Goal: Transaction & Acquisition: Register for event/course

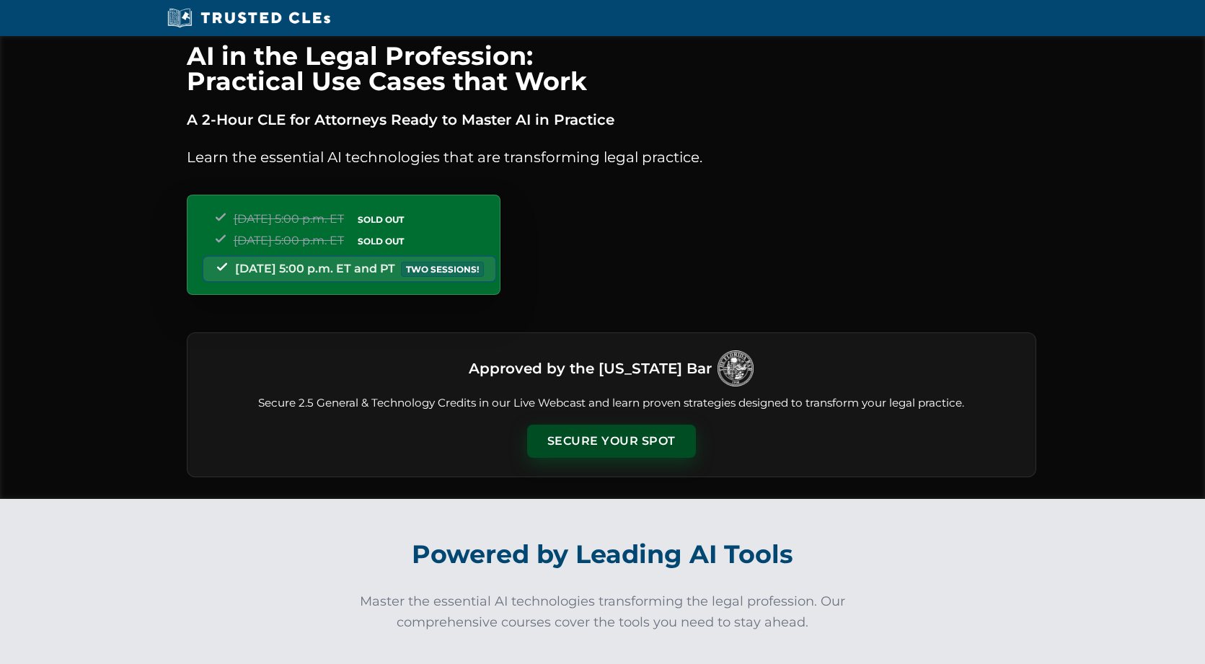
click at [587, 439] on button "Secure Your Spot" at bounding box center [611, 441] width 169 height 33
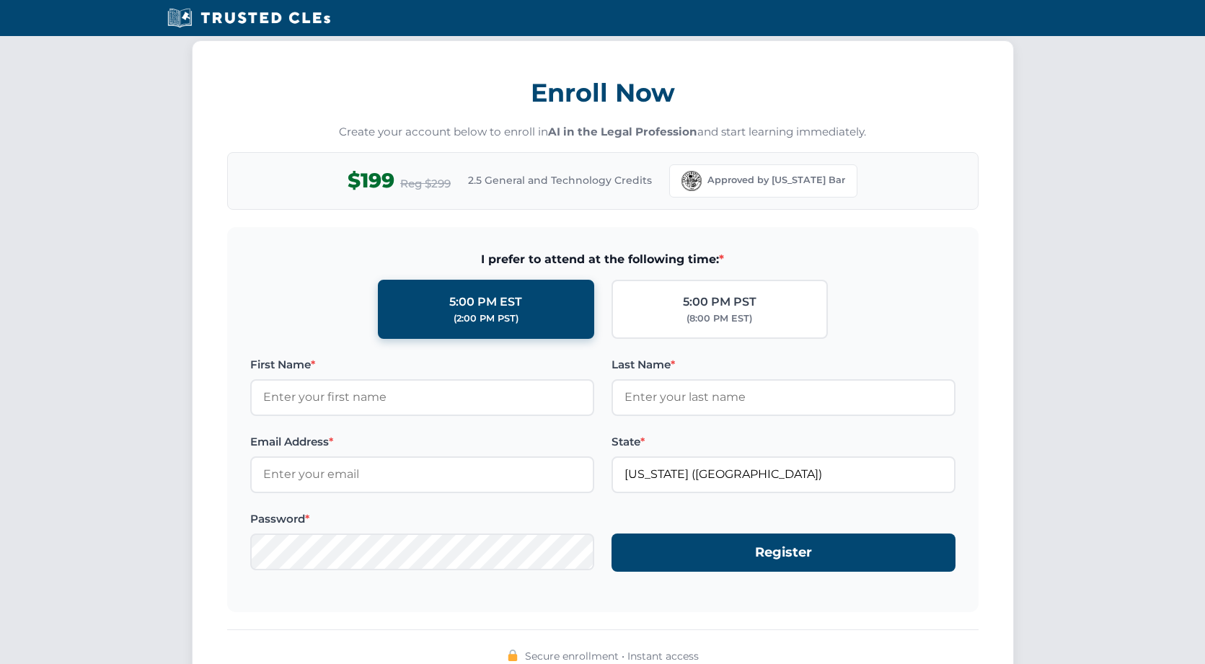
scroll to position [1212, 0]
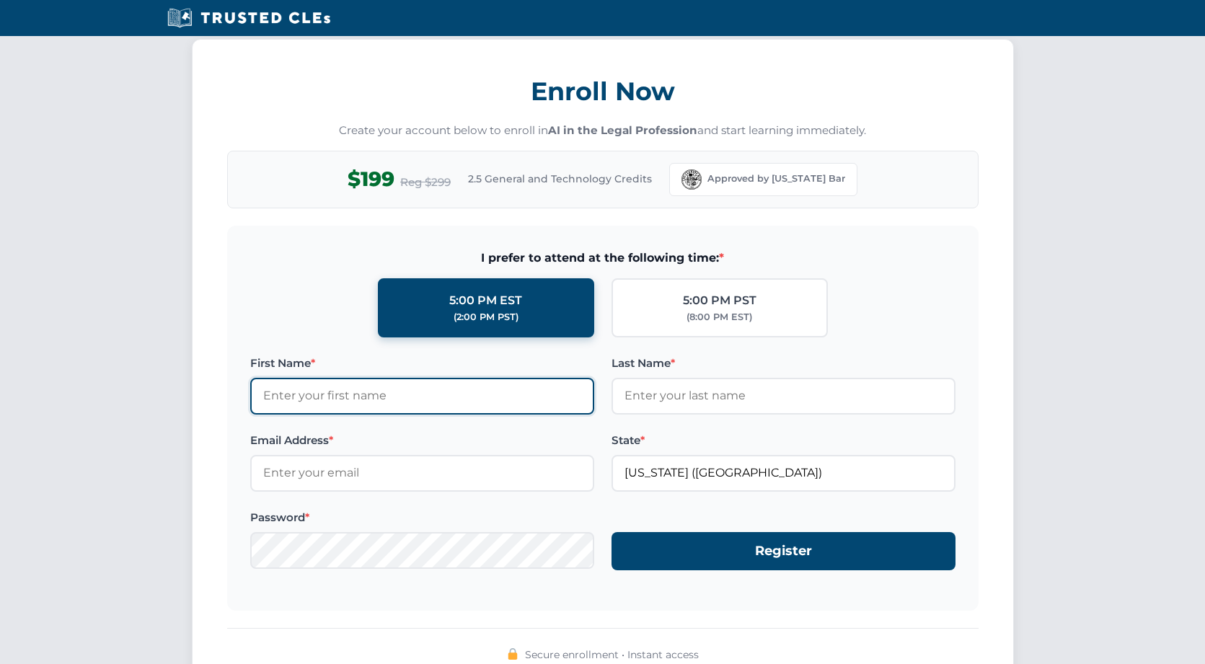
click at [350, 392] on input "First Name *" at bounding box center [422, 396] width 344 height 36
type input "Rhys"
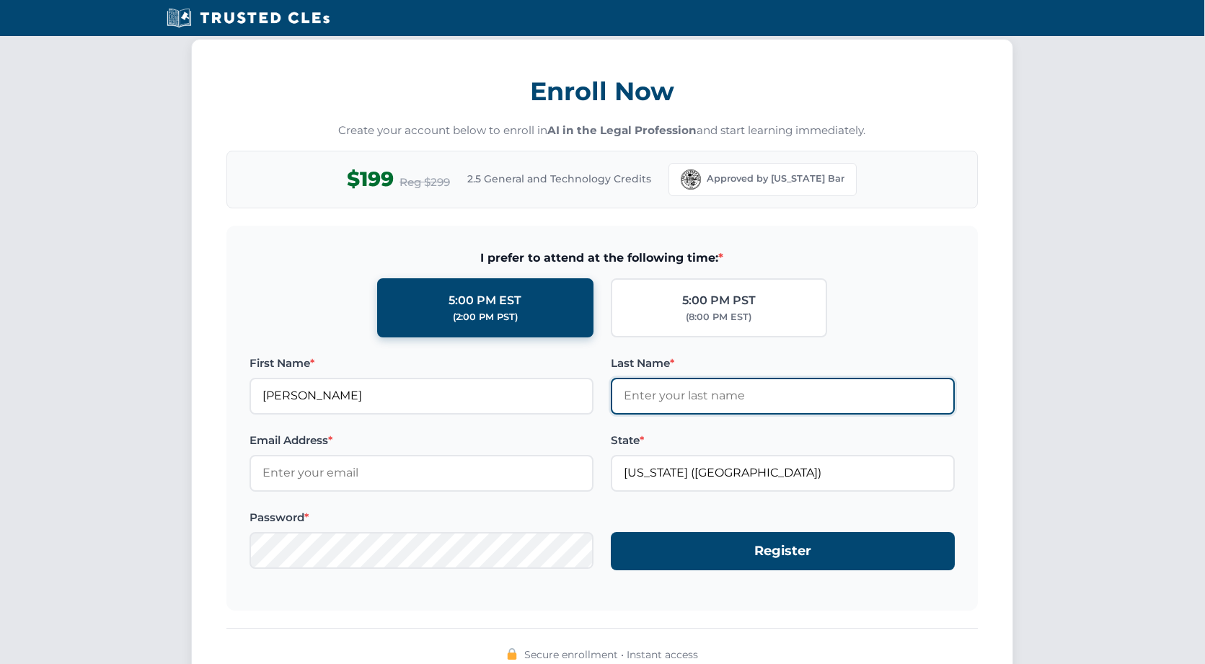
click at [692, 388] on input "Last Name *" at bounding box center [783, 396] width 344 height 36
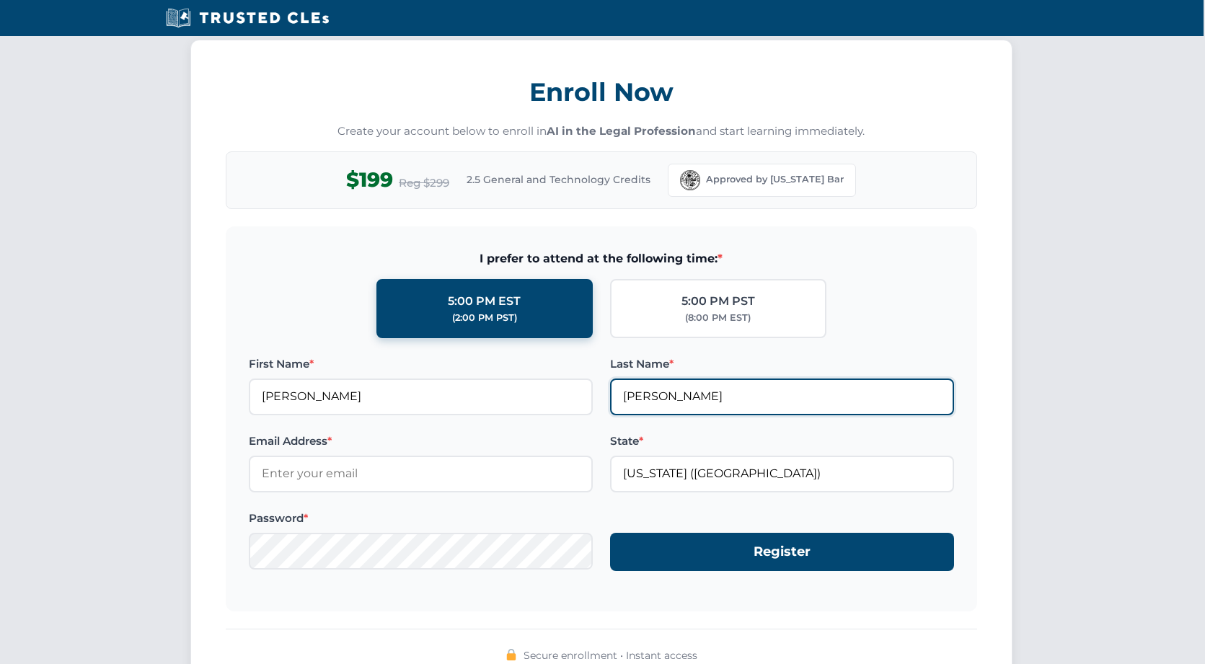
type input "Pollock"
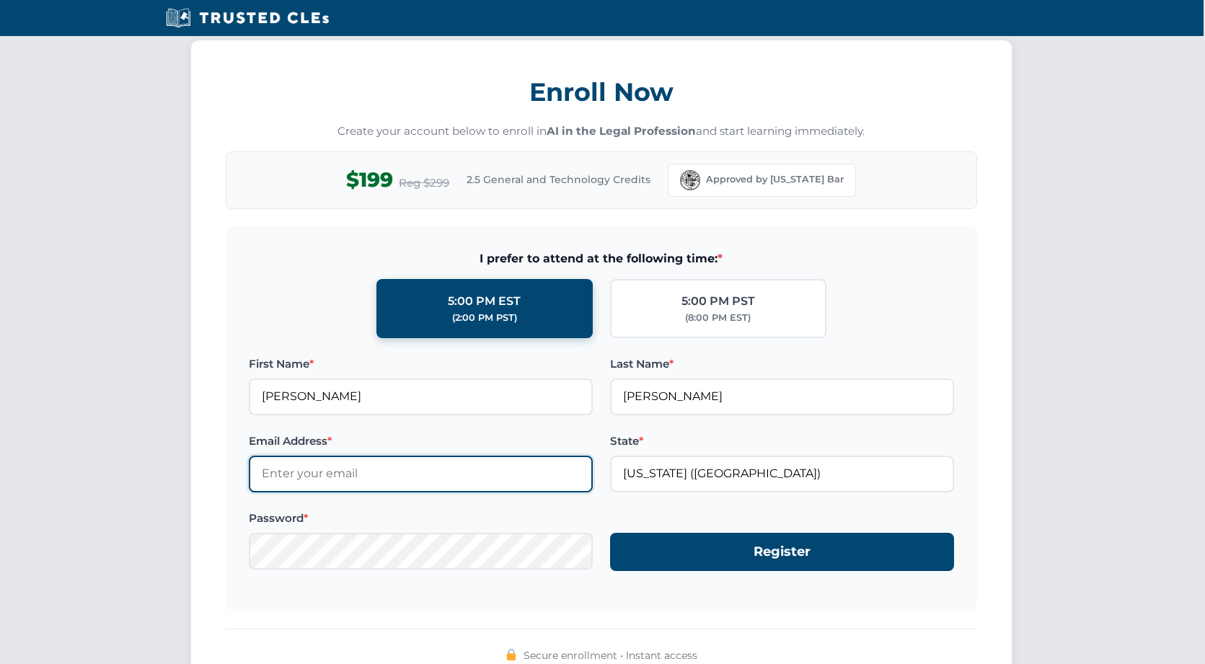
click at [287, 470] on input "Email Address *" at bounding box center [421, 474] width 344 height 36
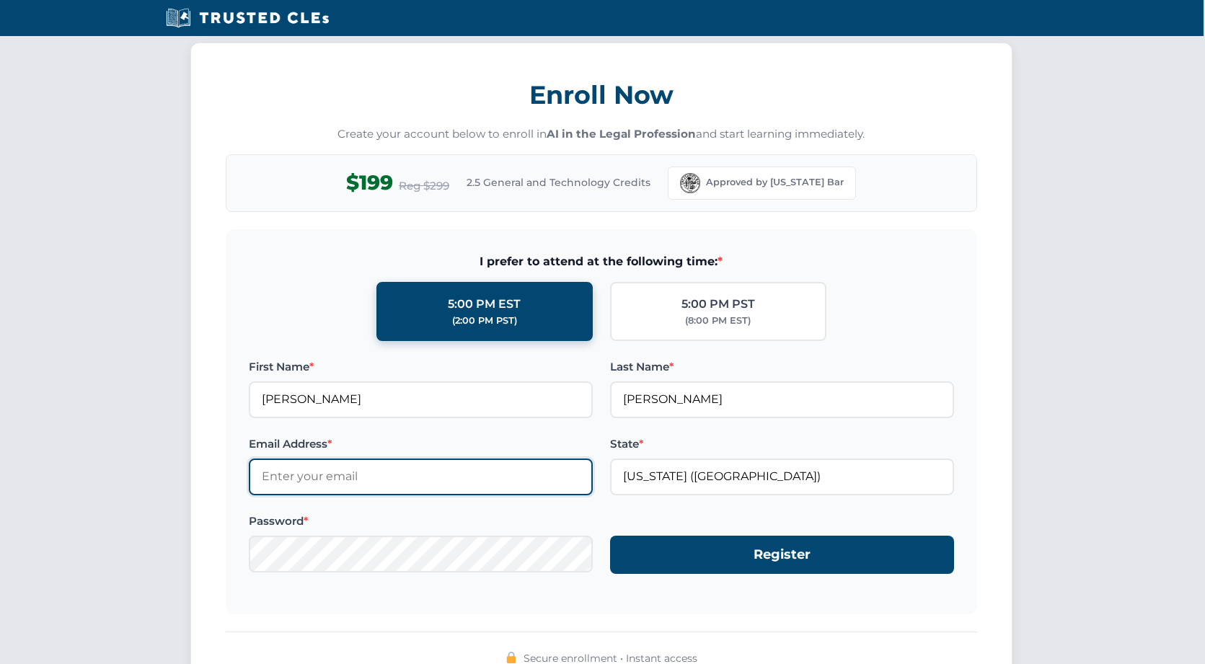
scroll to position [1208, 4]
paste input "mailto:noreply3@mercerfirm.com"
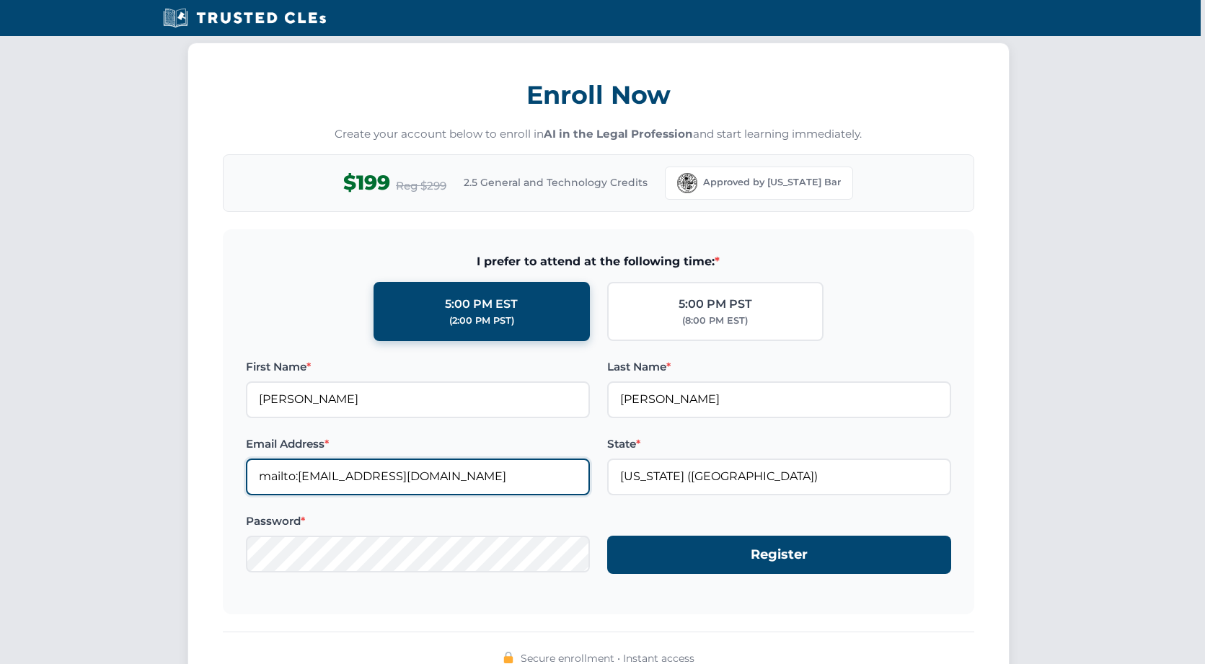
drag, startPoint x: 287, startPoint y: 469, endPoint x: 124, endPoint y: 456, distance: 163.5
click at [124, 456] on div "Enroll Now Create your account below to enroll in AI in the Legal Profession an…" at bounding box center [598, 381] width 1205 height 677
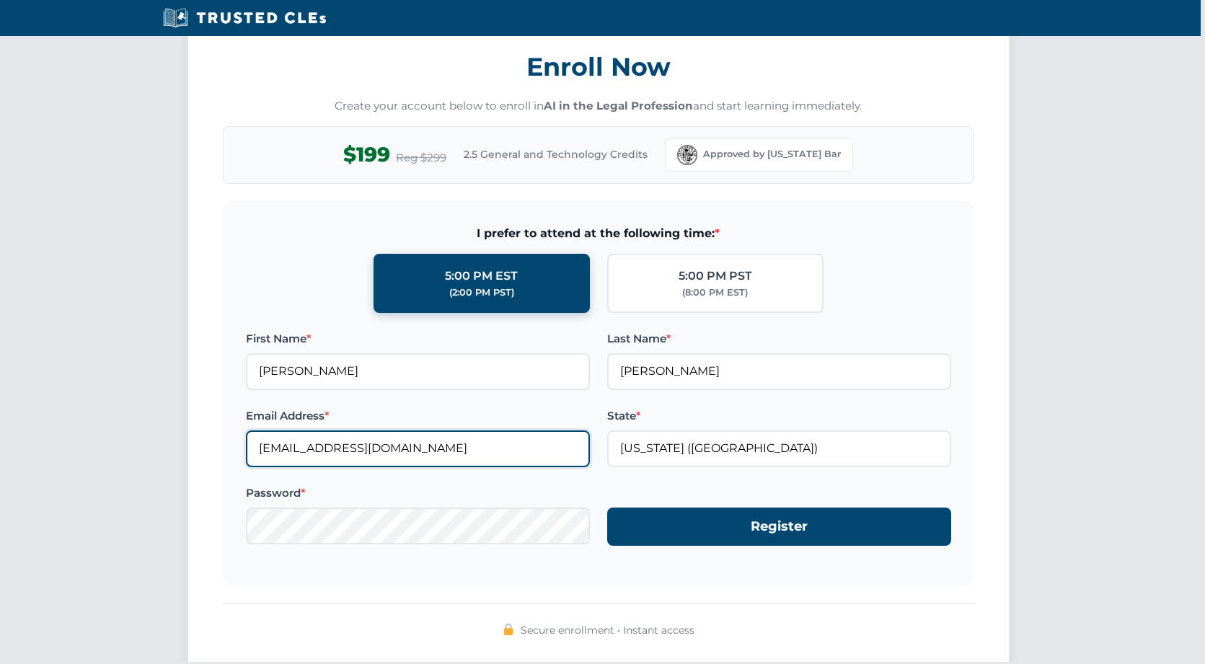
scroll to position [1240, 4]
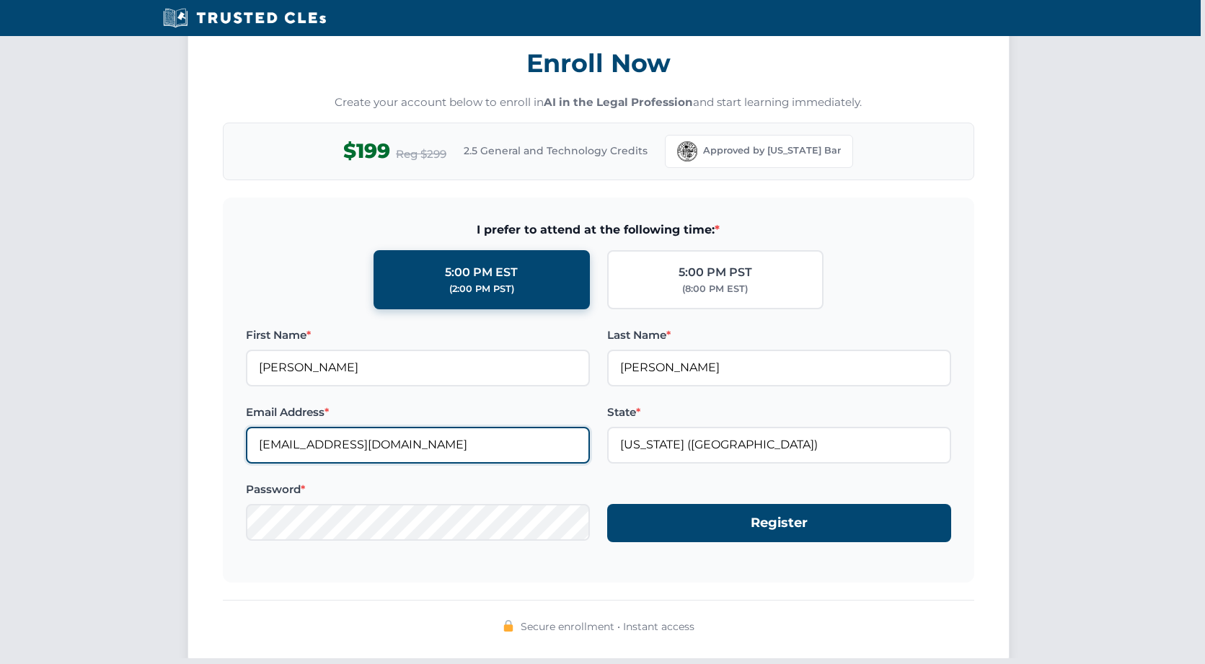
type input "[EMAIL_ADDRESS][DOMAIN_NAME]"
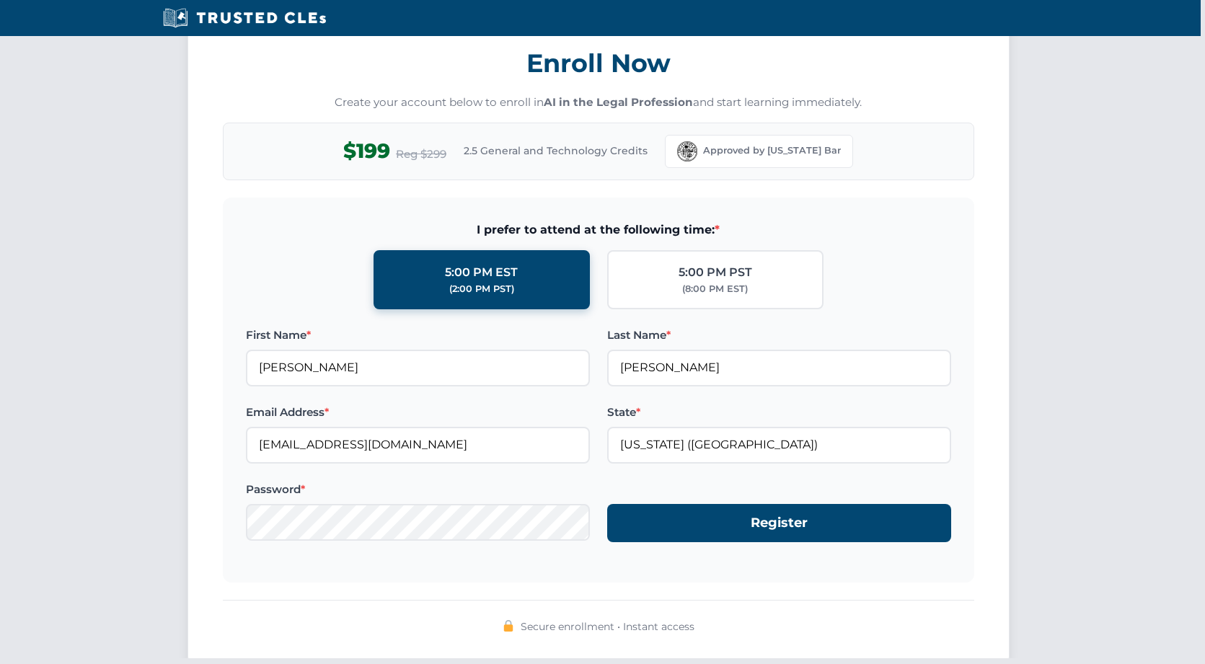
click at [423, 531] on div "AI in the Legal Profession: Practical Use Cases that Work A 2-Hour CLE for Atto…" at bounding box center [598, 483] width 1205 height 3374
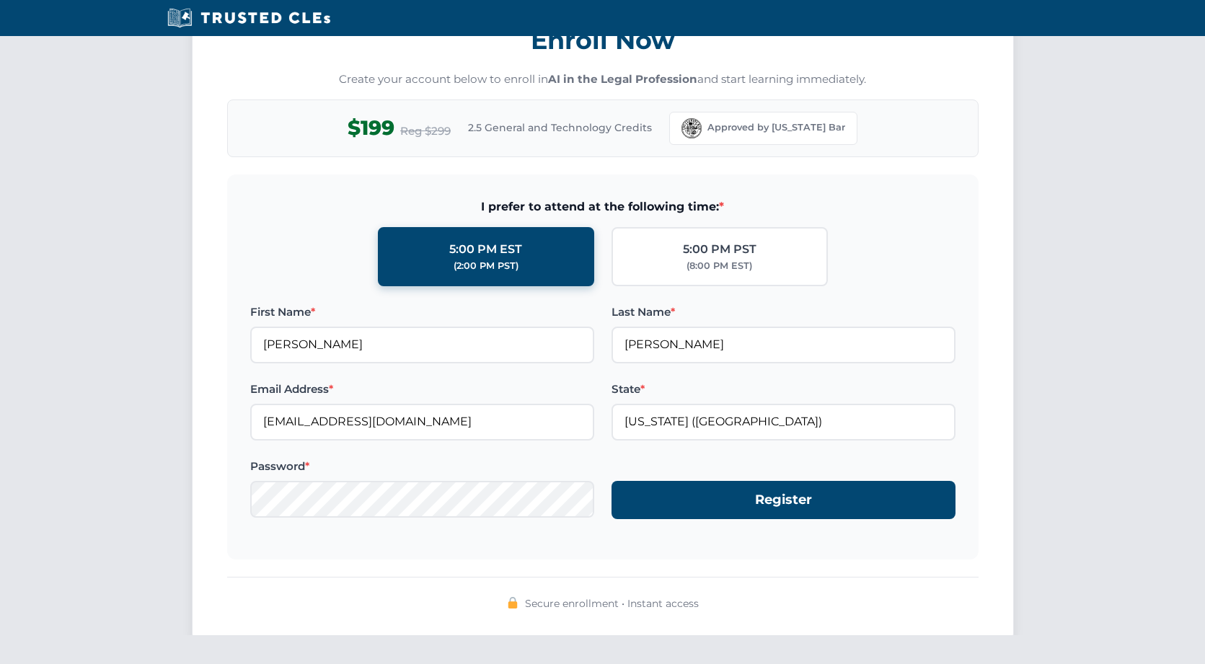
scroll to position [1281, 0]
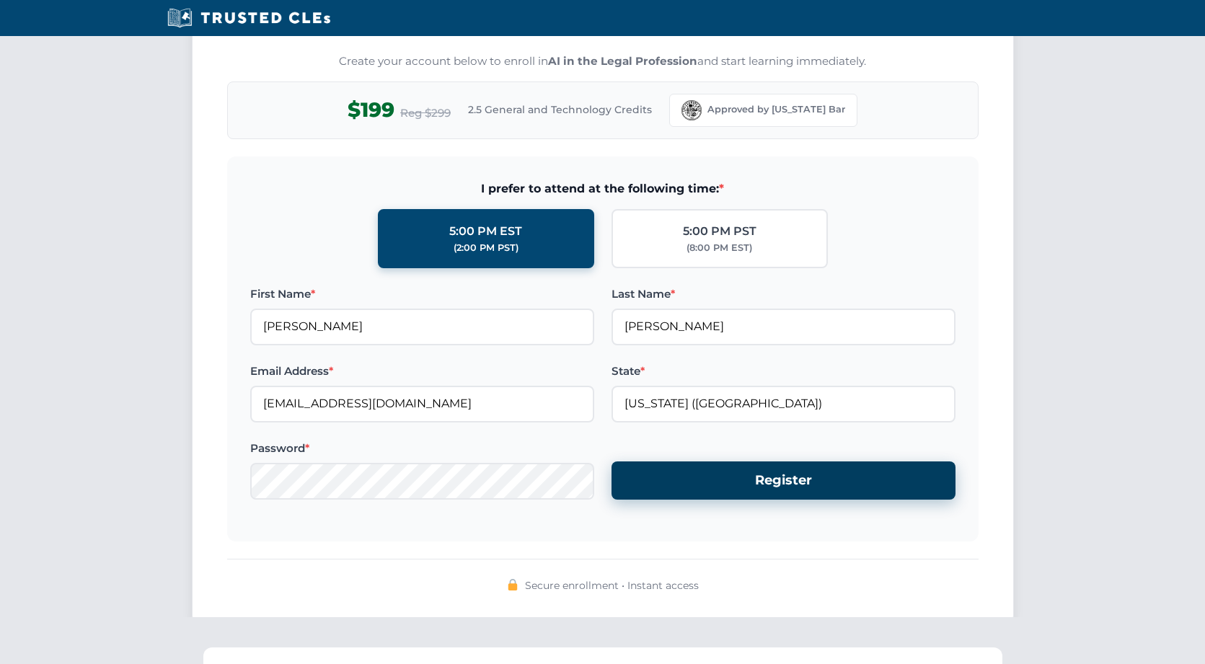
click at [799, 470] on button "Register" at bounding box center [784, 481] width 344 height 38
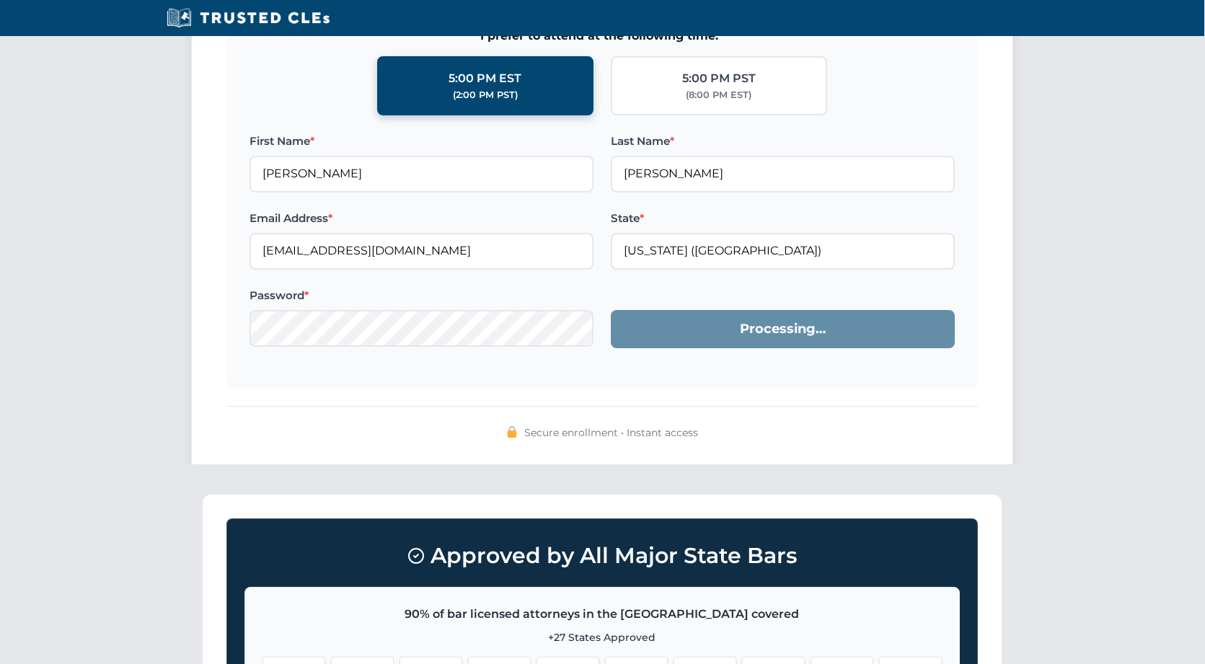
scroll to position [1348, 1]
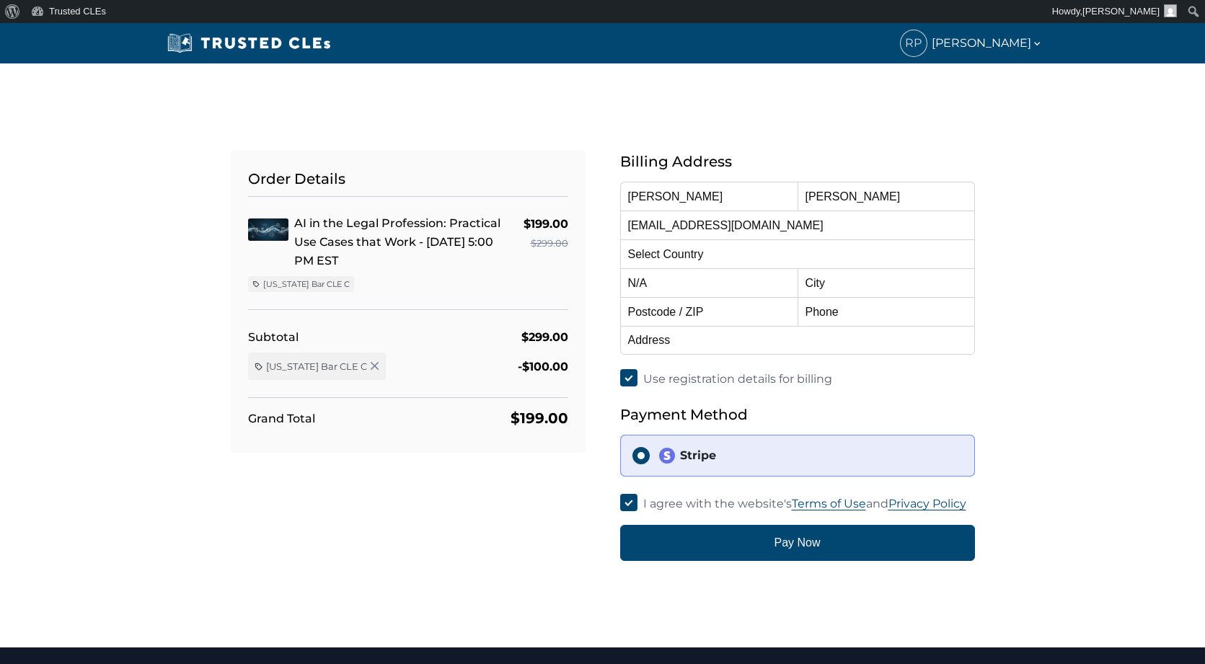
select select "[GEOGRAPHIC_DATA]"
select select "[US_STATE]"
drag, startPoint x: 693, startPoint y: 202, endPoint x: 557, endPoint y: 198, distance: 136.4
click at [558, 198] on div "Order Details AI in the Legal Profession: Practical Use Cases that Work - 10/15…" at bounding box center [602, 338] width 779 height 446
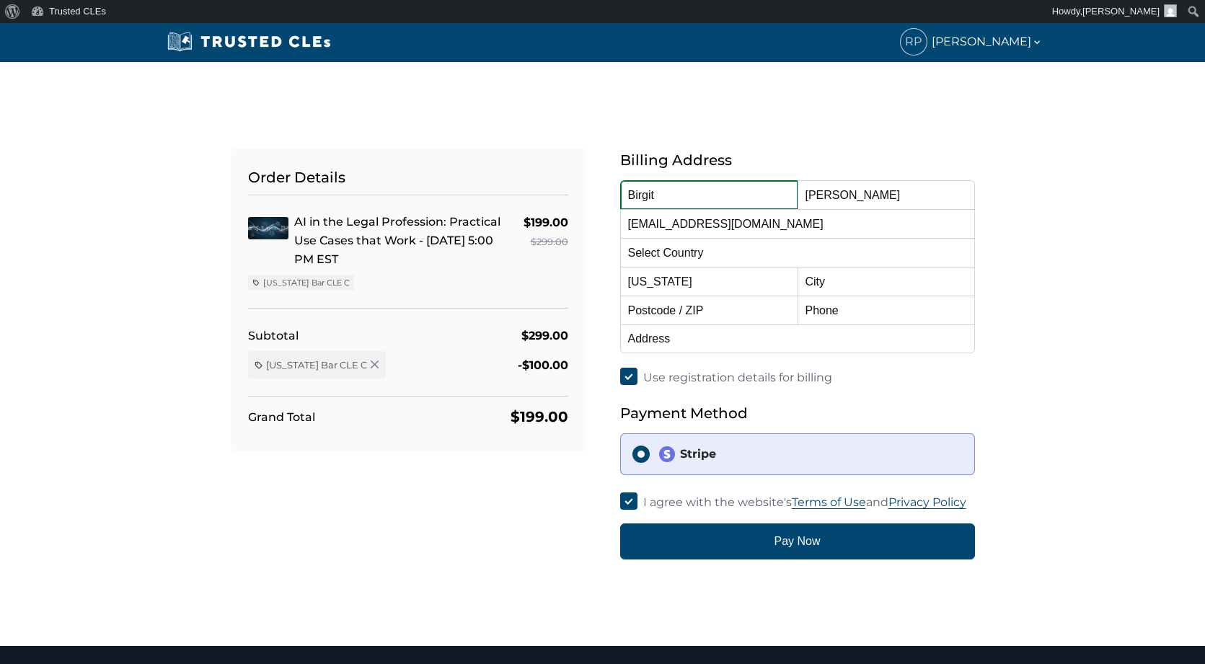
type input "Birgit"
drag, startPoint x: 860, startPoint y: 195, endPoint x: 747, endPoint y: 198, distance: 113.3
click at [747, 198] on div "First Name Birgit Last Name Pollock Email Address noreply3@mercerfirm.com Count…" at bounding box center [797, 266] width 355 height 173
type input "[PERSON_NAME]"
drag, startPoint x: 705, startPoint y: 226, endPoint x: 554, endPoint y: 224, distance: 150.8
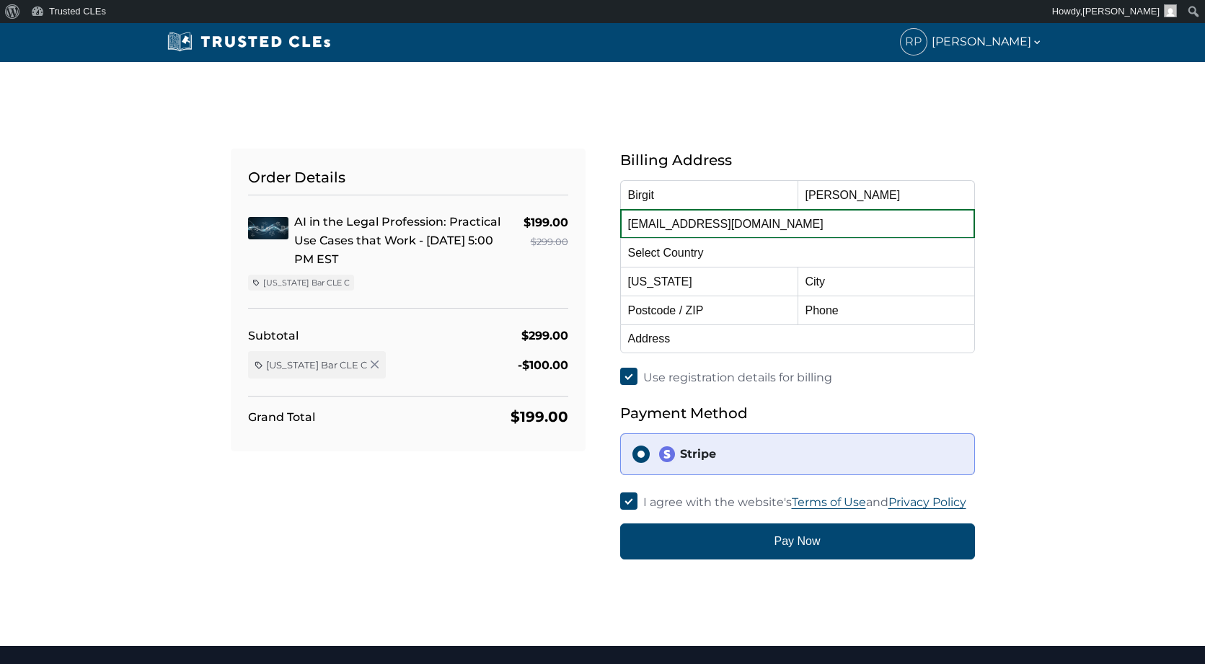
click at [554, 224] on div "Order Details AI in the Legal Profession: Practical Use Cases that Work - 10/15…" at bounding box center [602, 337] width 779 height 446
type input "a"
type input "[EMAIL_ADDRESS][DOMAIN_NAME]"
click at [854, 284] on input "text" at bounding box center [886, 281] width 177 height 29
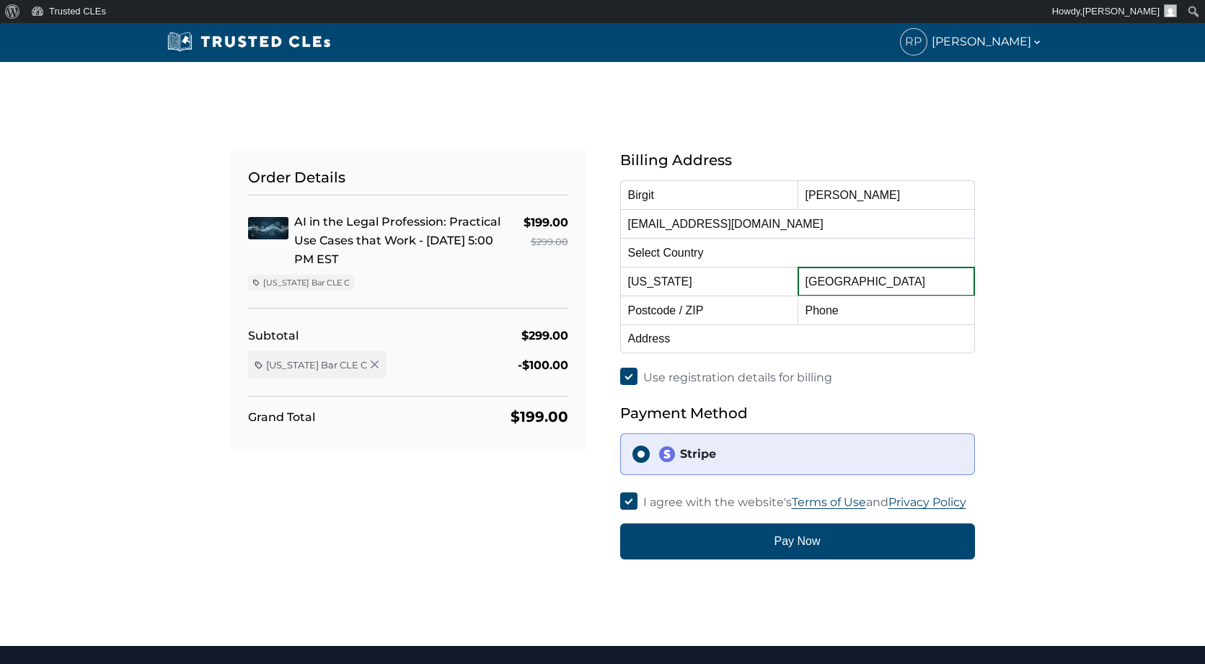
type input "[GEOGRAPHIC_DATA]"
click at [719, 314] on input "text" at bounding box center [708, 310] width 177 height 29
type input "32217"
click at [830, 309] on input "text" at bounding box center [886, 310] width 177 height 29
type input "9048244949"
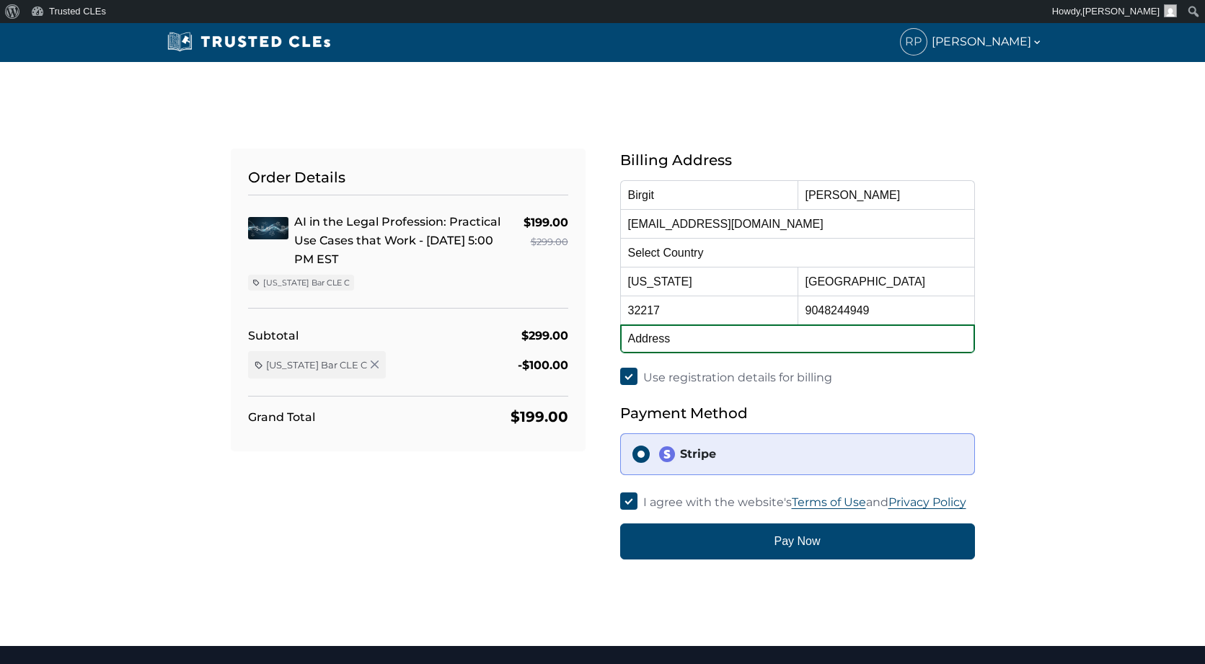
click at [742, 345] on input "text" at bounding box center [797, 339] width 355 height 29
drag, startPoint x: 762, startPoint y: 338, endPoint x: 778, endPoint y: 397, distance: 61.9
click at [762, 338] on input "4209 Baymeadows Rd Sute 4" at bounding box center [797, 339] width 355 height 29
type input "[STREET_ADDRESS]"
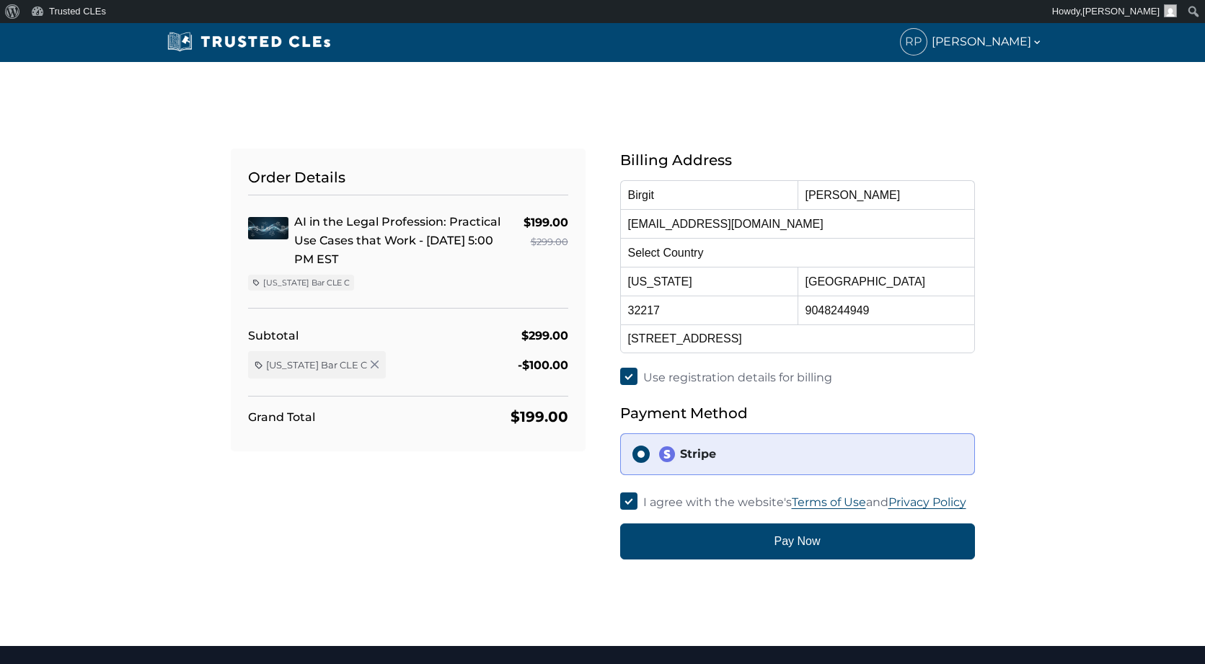
click at [628, 377] on input "Use registration details for billing" at bounding box center [628, 376] width 17 height 17
checkbox input "false"
select select
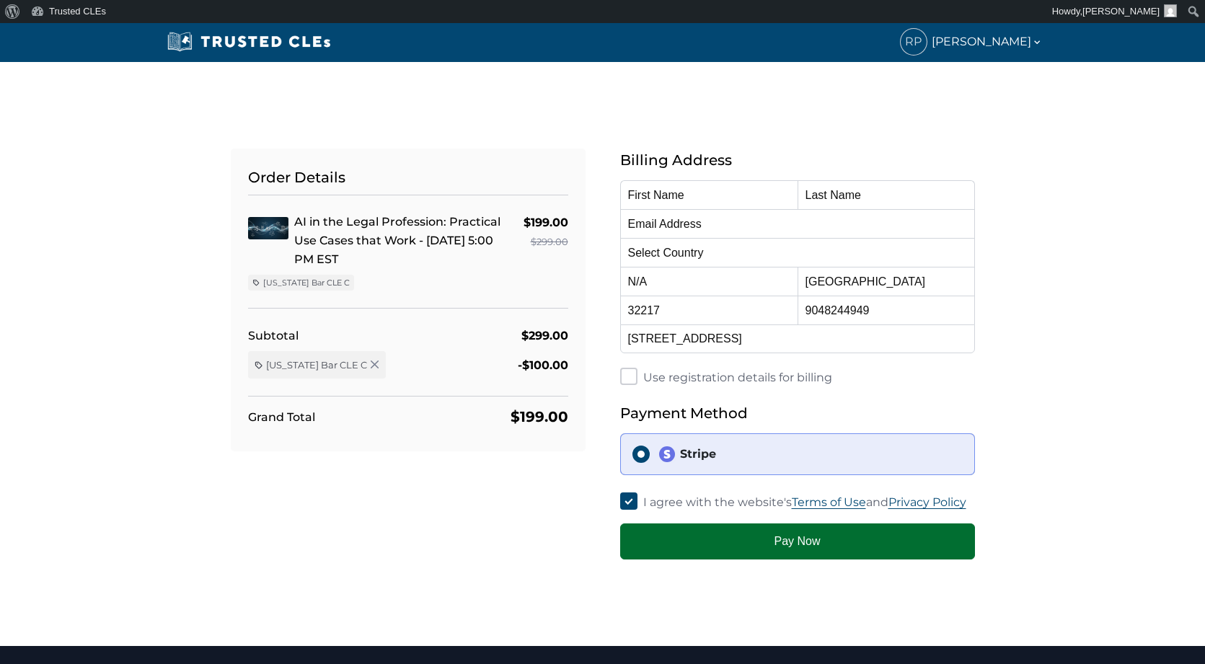
click at [784, 544] on button "Pay Now" at bounding box center [797, 542] width 355 height 36
type input "Birgit"
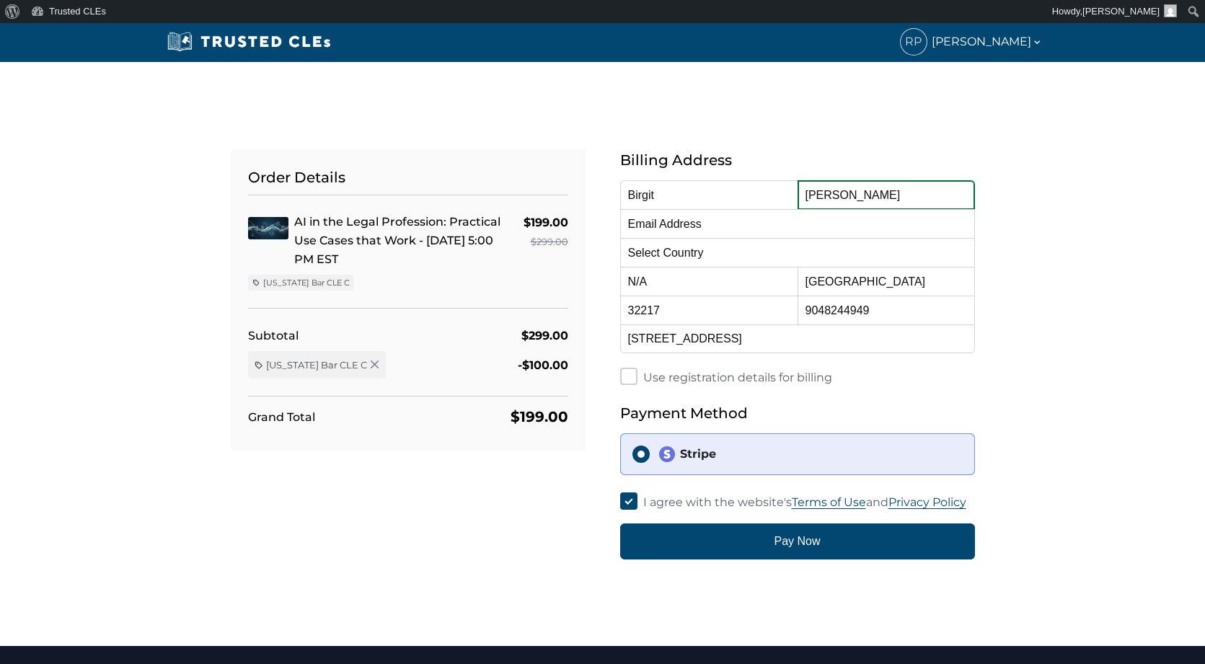
type input "Mercer"
click at [678, 224] on input "email" at bounding box center [797, 223] width 355 height 29
type input "a"
type input "purchasing2017@mercerfirm.com"
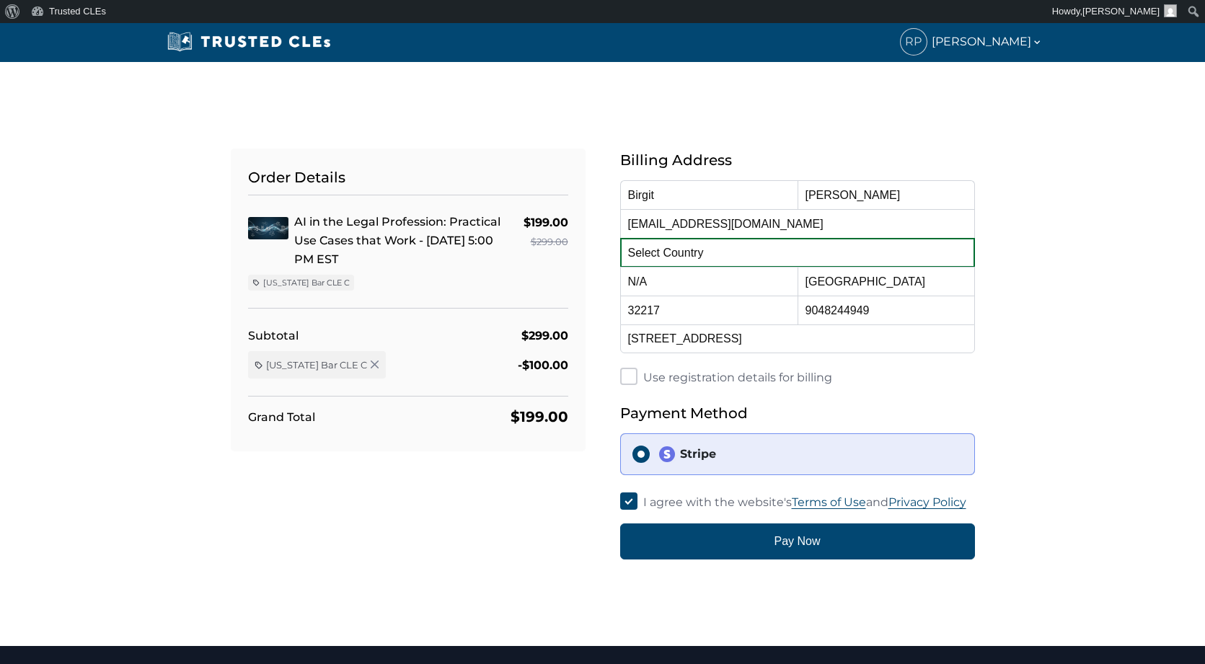
select select "United States"
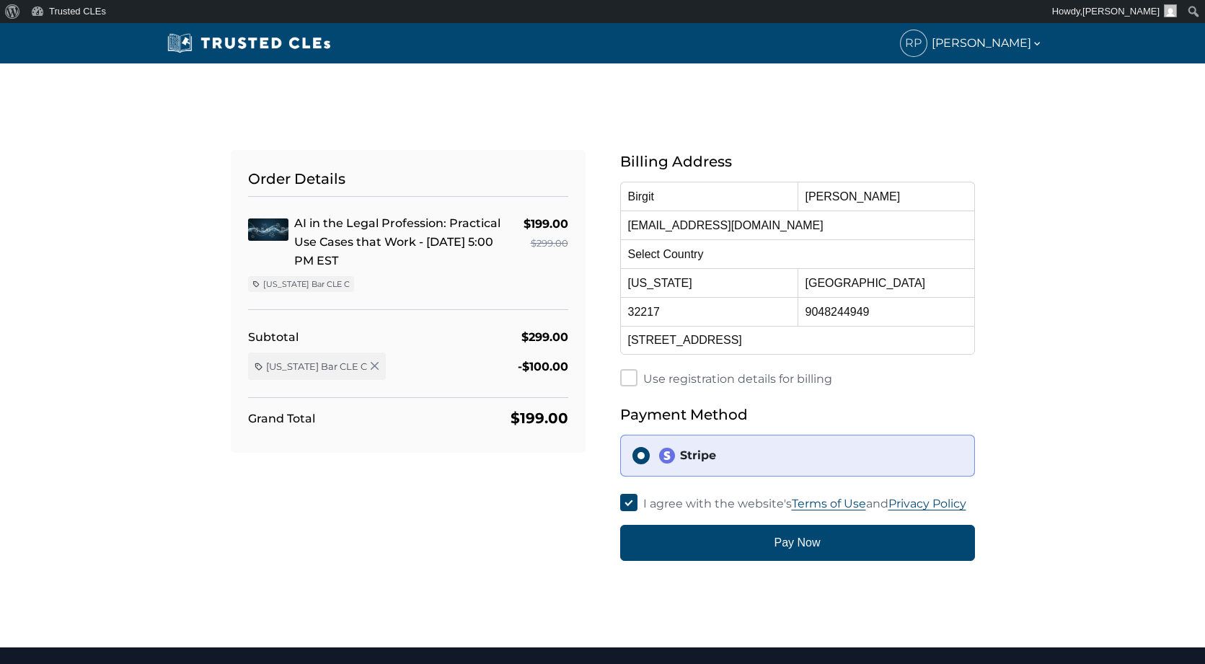
scroll to position [0, 0]
click at [1041, 345] on div "Order Details AI in the Legal Profession: Practical Use Cases that Work - 10/15…" at bounding box center [603, 338] width 952 height 446
select select "[US_STATE]"
click at [967, 411] on h5 "Payment Method" at bounding box center [797, 414] width 355 height 23
click at [386, 531] on div "Order Details AI in the Legal Profession: Practical Use Cases that Work - 10/15…" at bounding box center [407, 355] width 389 height 411
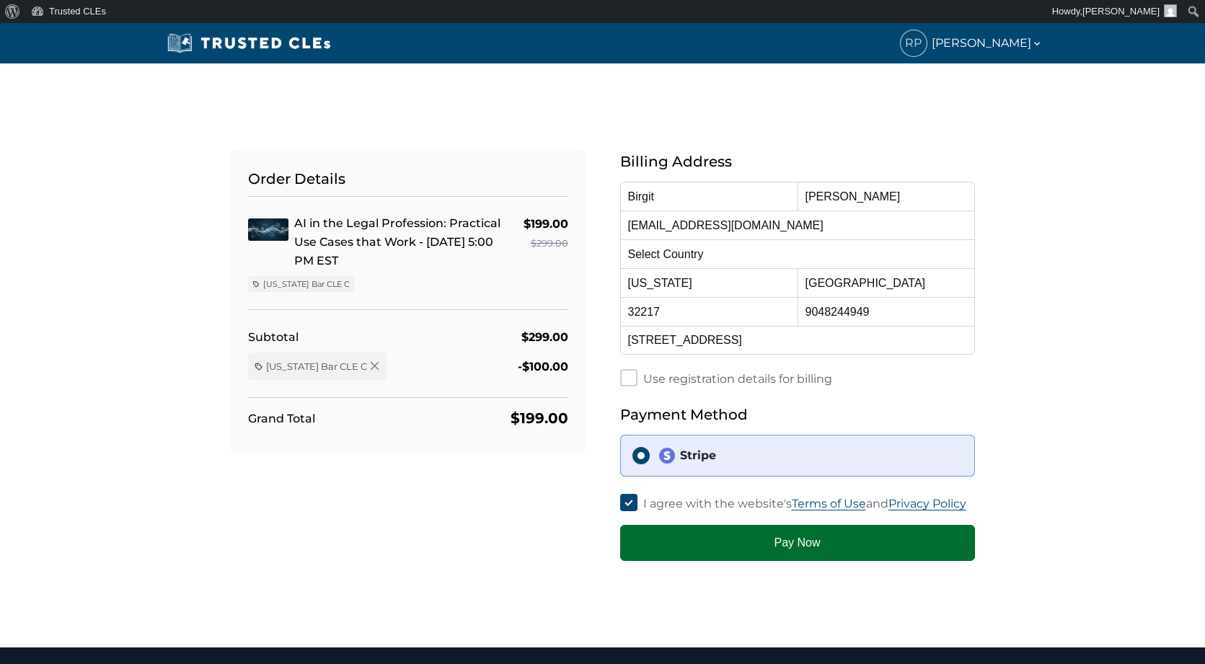
click at [765, 545] on button "Pay Now" at bounding box center [797, 543] width 355 height 36
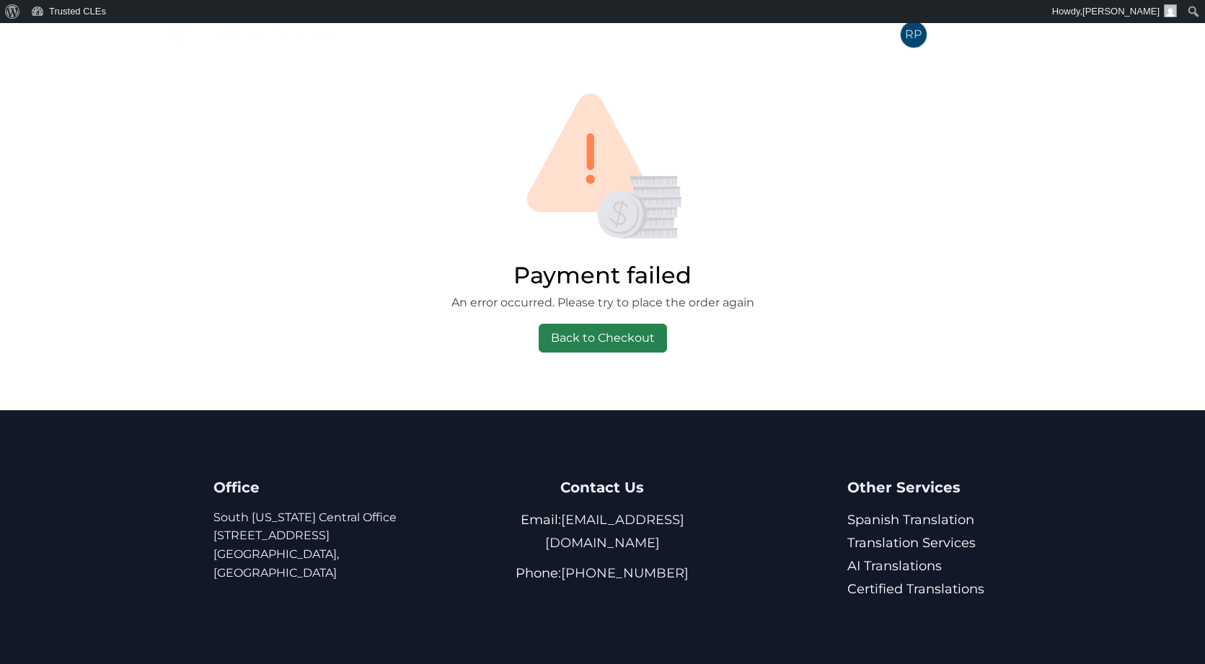
click at [623, 338] on link "Back to Checkout" at bounding box center [603, 338] width 128 height 29
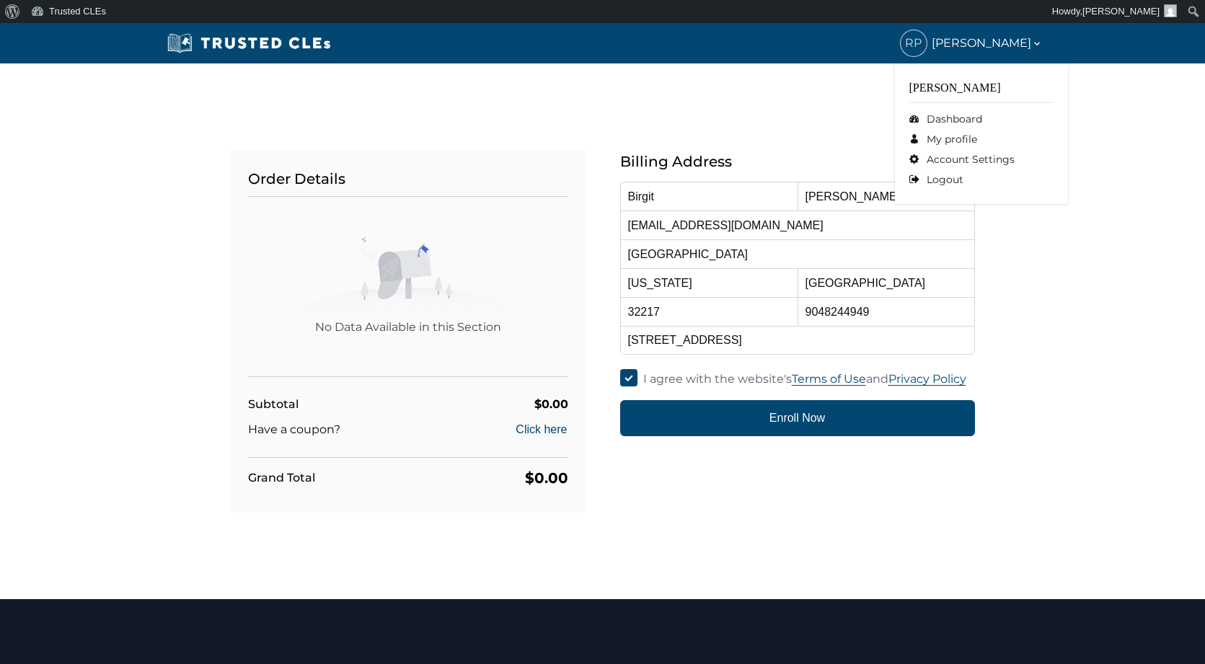
click at [992, 50] on span "[PERSON_NAME]" at bounding box center [987, 42] width 111 height 19
click at [777, 418] on button "Enroll Now" at bounding box center [797, 418] width 355 height 36
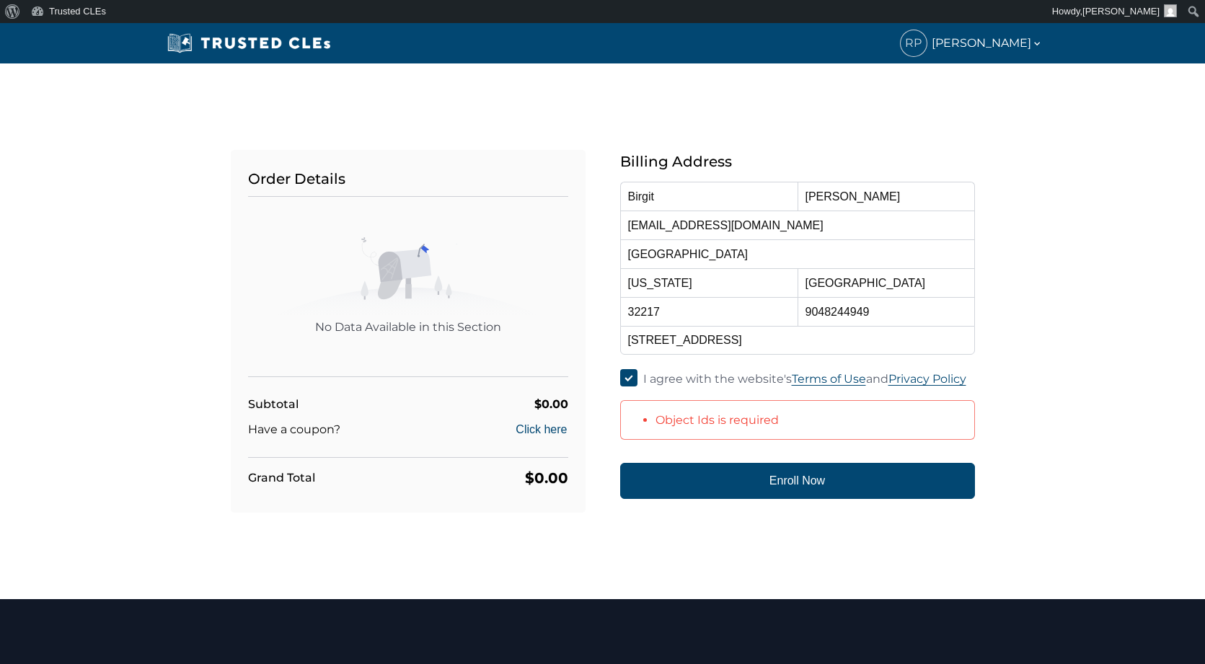
click at [734, 421] on li "Object Ids is required" at bounding box center [801, 419] width 290 height 19
click at [507, 474] on div "Grand Total $0.00" at bounding box center [408, 478] width 320 height 23
drag, startPoint x: 864, startPoint y: 209, endPoint x: 897, endPoint y: 396, distance: 189.7
click at [864, 209] on input "Mercer" at bounding box center [886, 196] width 177 height 29
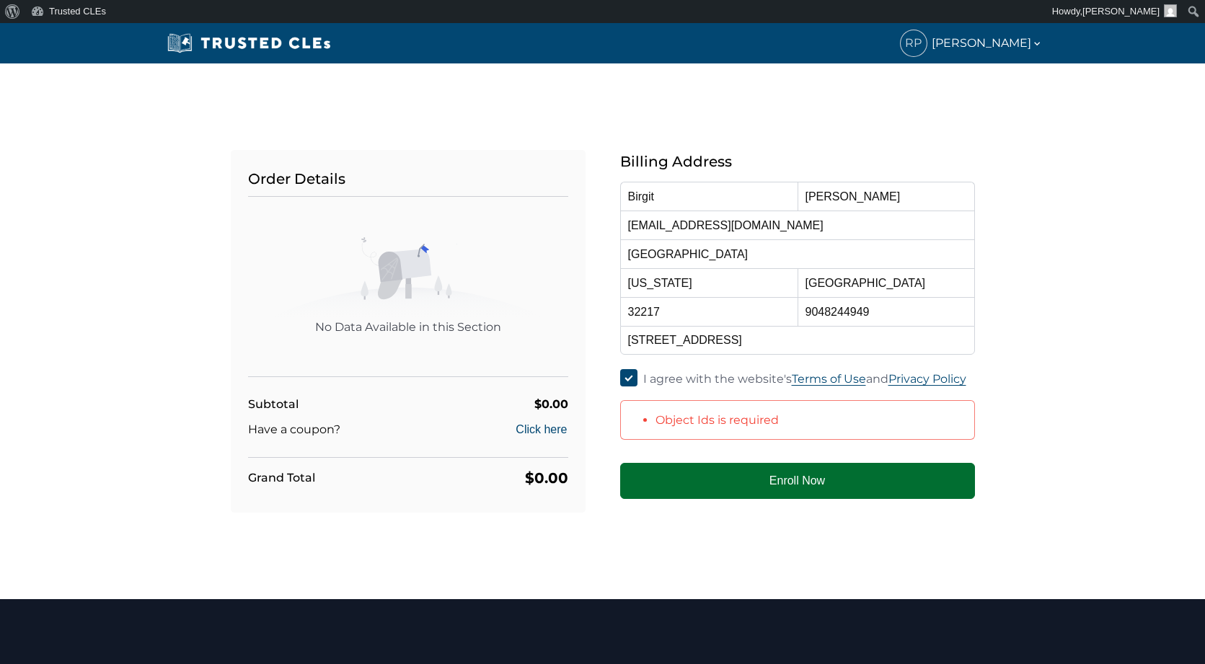
click at [749, 467] on button "Enroll Now" at bounding box center [797, 481] width 355 height 36
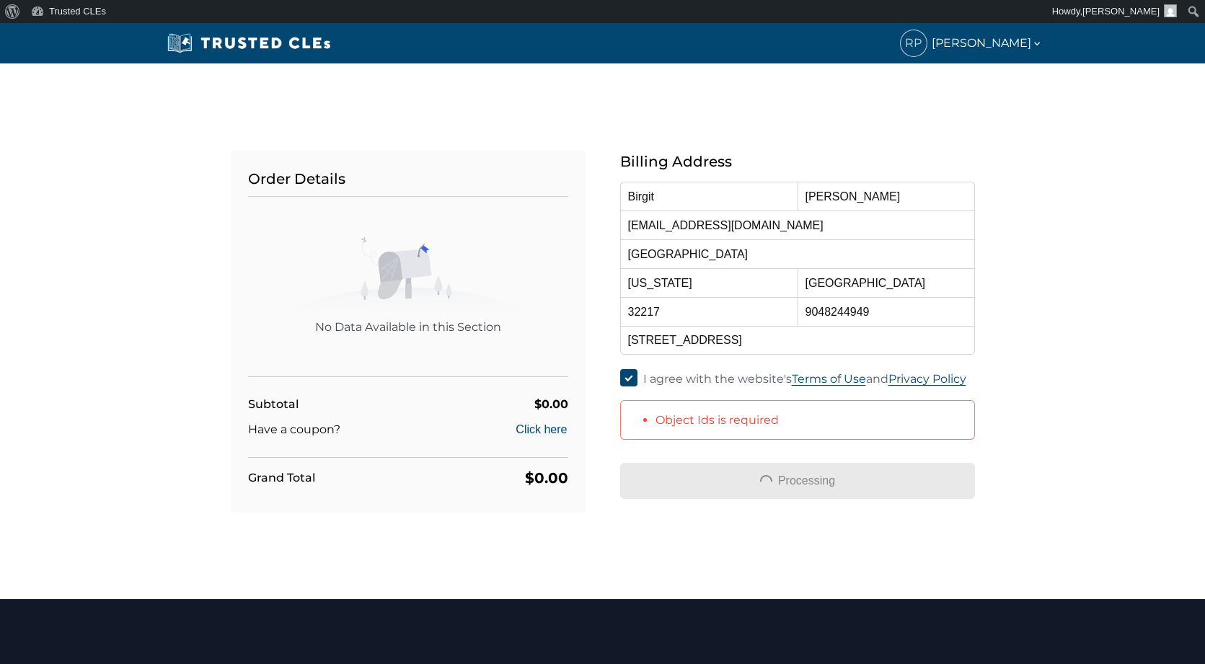
click at [632, 377] on input "I agree with the website's Terms of Use and Privacy Policy" at bounding box center [628, 377] width 17 height 17
checkbox input "false"
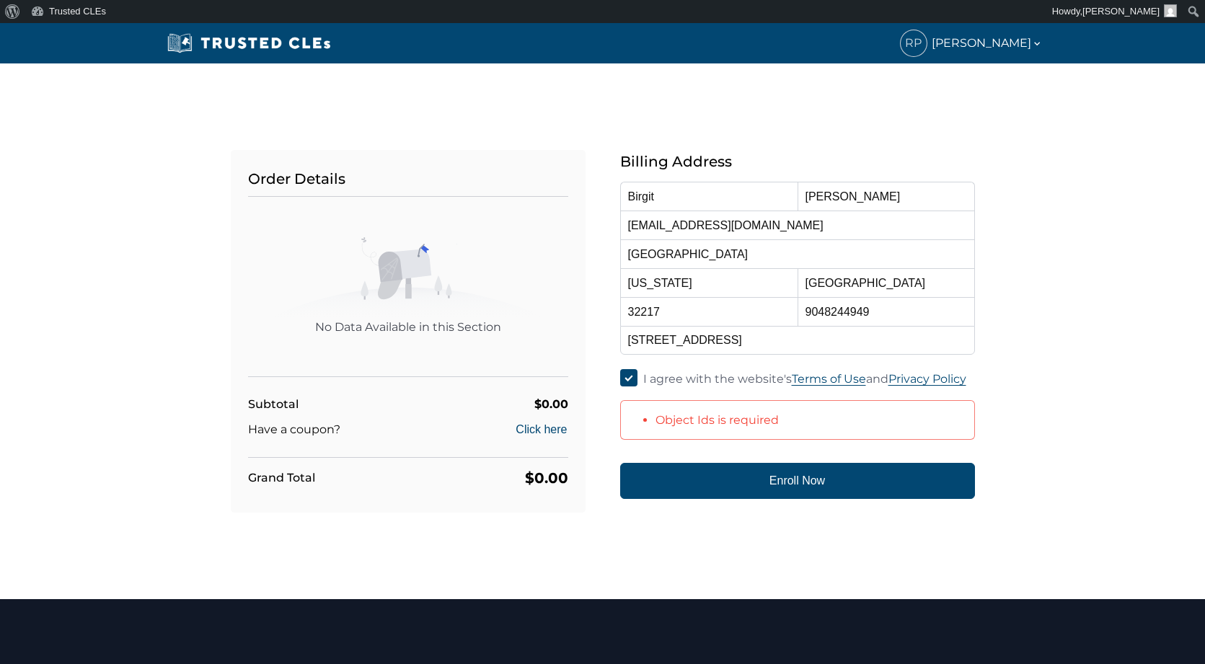
click at [242, 157] on div "Order Details No Data Available in this Section Subtotal $0.00 Have a coupon? C…" at bounding box center [408, 331] width 355 height 363
click at [51, 9] on link "Trusted CLEs" at bounding box center [68, 11] width 87 height 23
click at [110, 212] on div "Order Details No Data Available in this Section Subtotal $0.00 Have a coupon? C…" at bounding box center [602, 331] width 1205 height 536
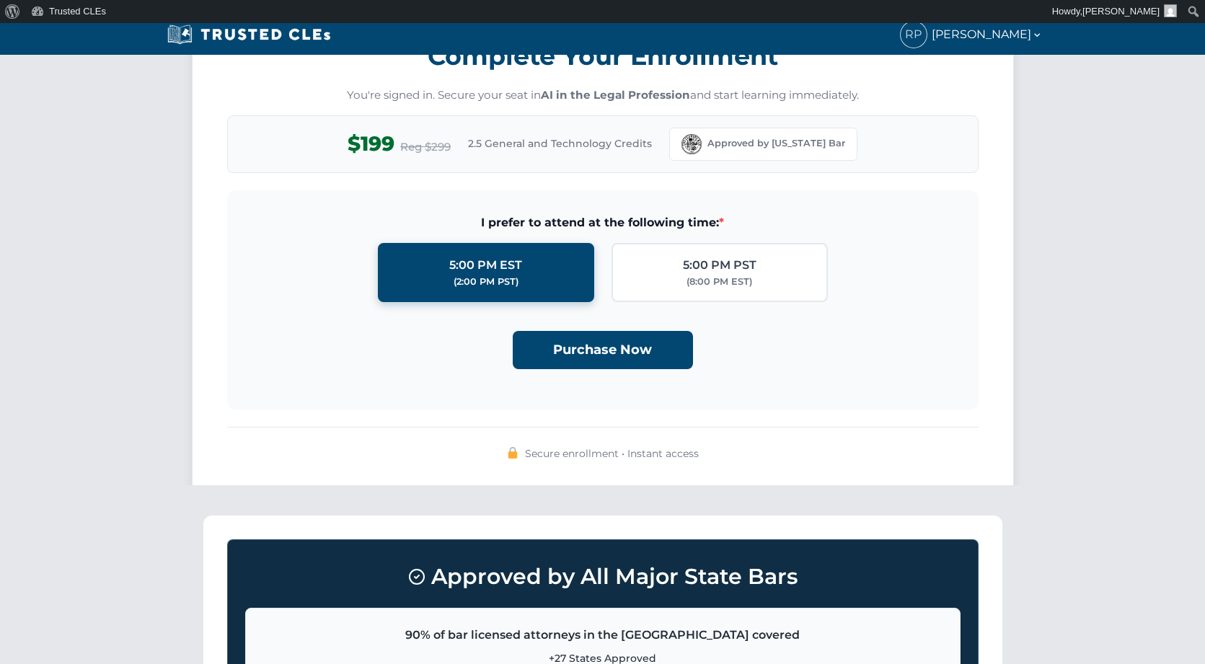
scroll to position [1231, 0]
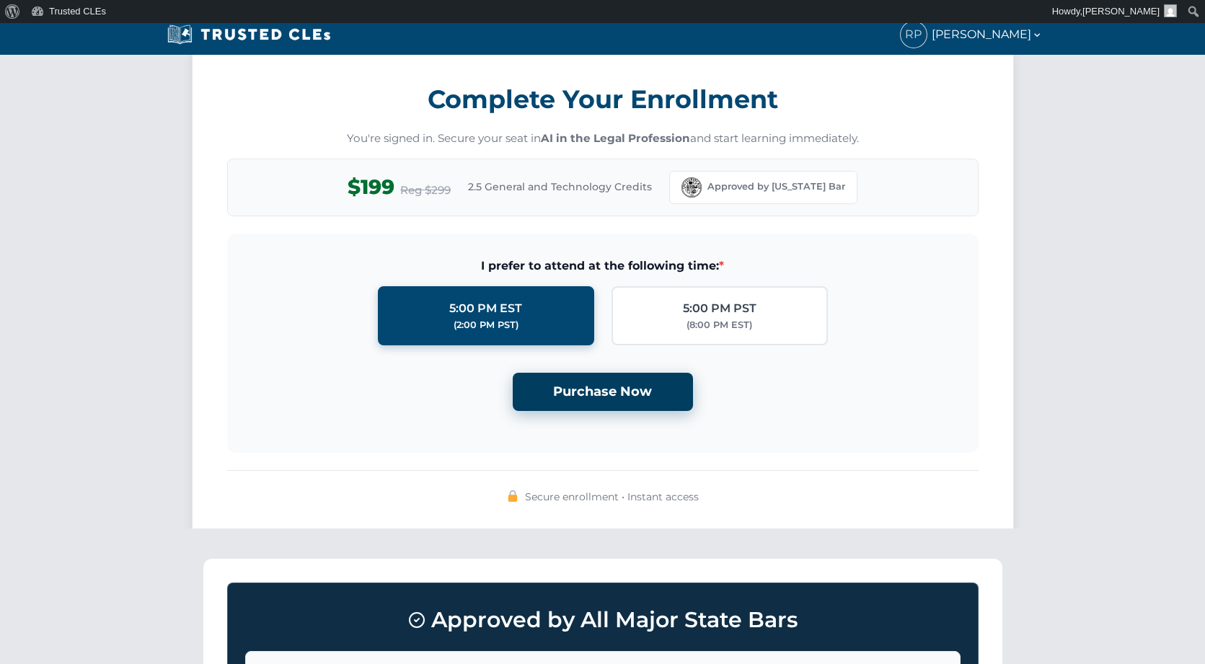
click at [607, 395] on button "Purchase Now" at bounding box center [603, 392] width 180 height 38
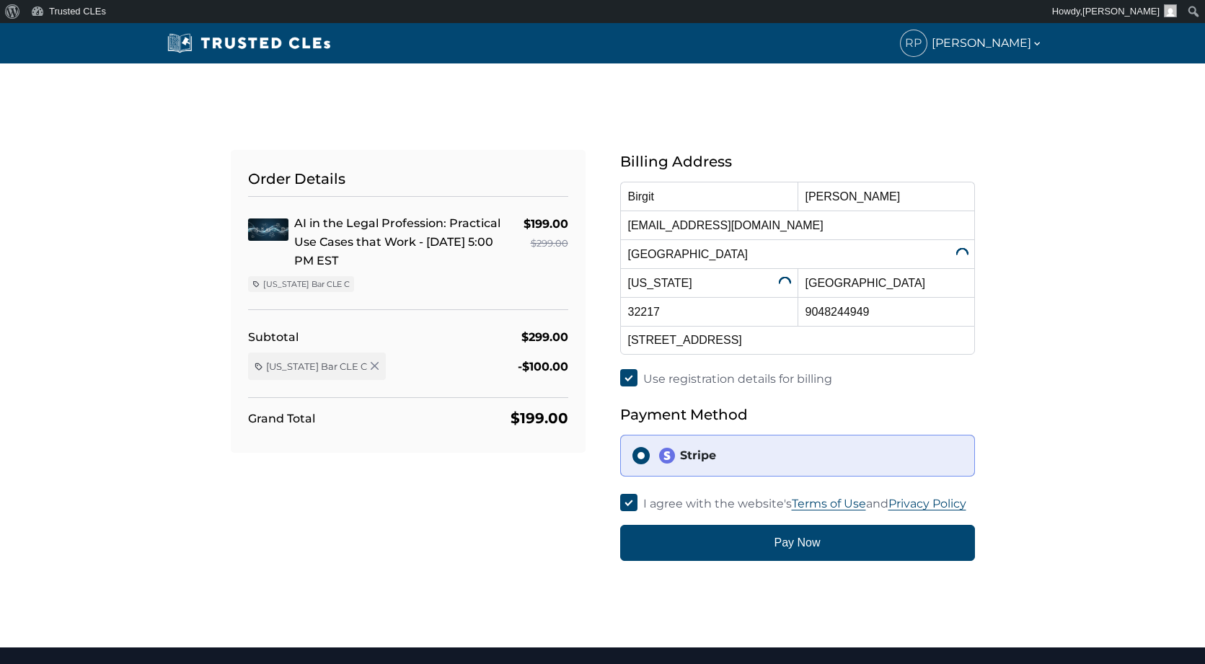
click at [630, 374] on input "Use registration details for billing" at bounding box center [628, 377] width 17 height 17
checkbox input "false"
select select
type input "[PERSON_NAME]"
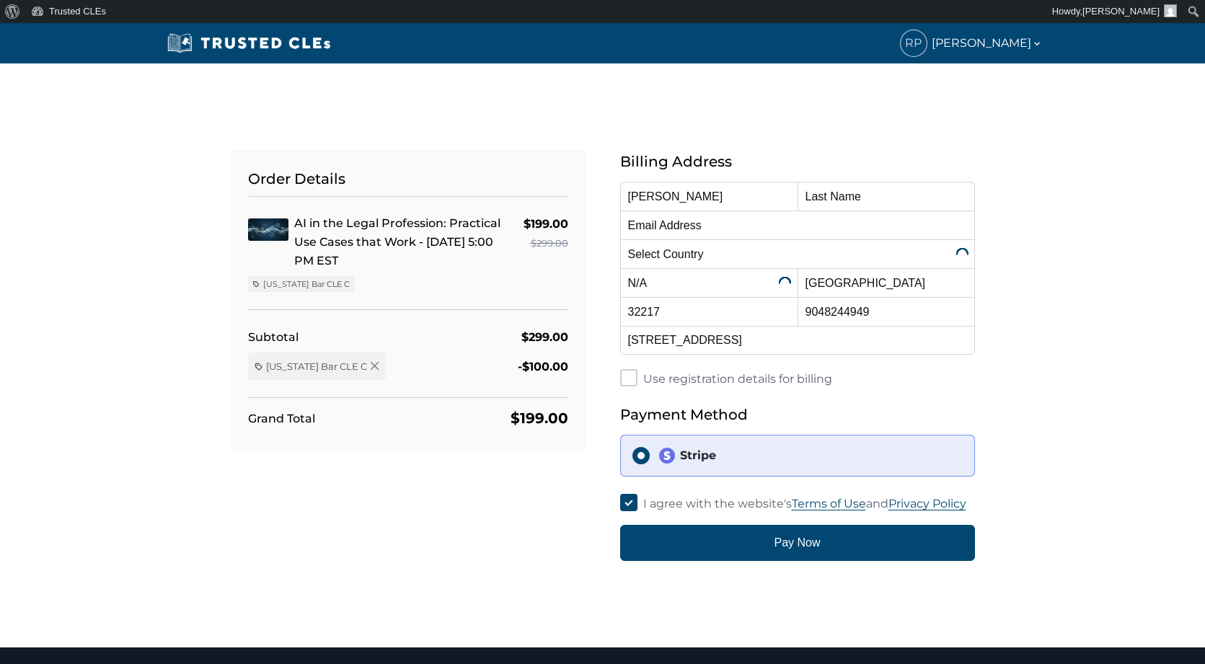
type input "[PERSON_NAME]"
type input "[EMAIL_ADDRESS][DOMAIN_NAME]"
select select "[GEOGRAPHIC_DATA]"
select select "[US_STATE]"
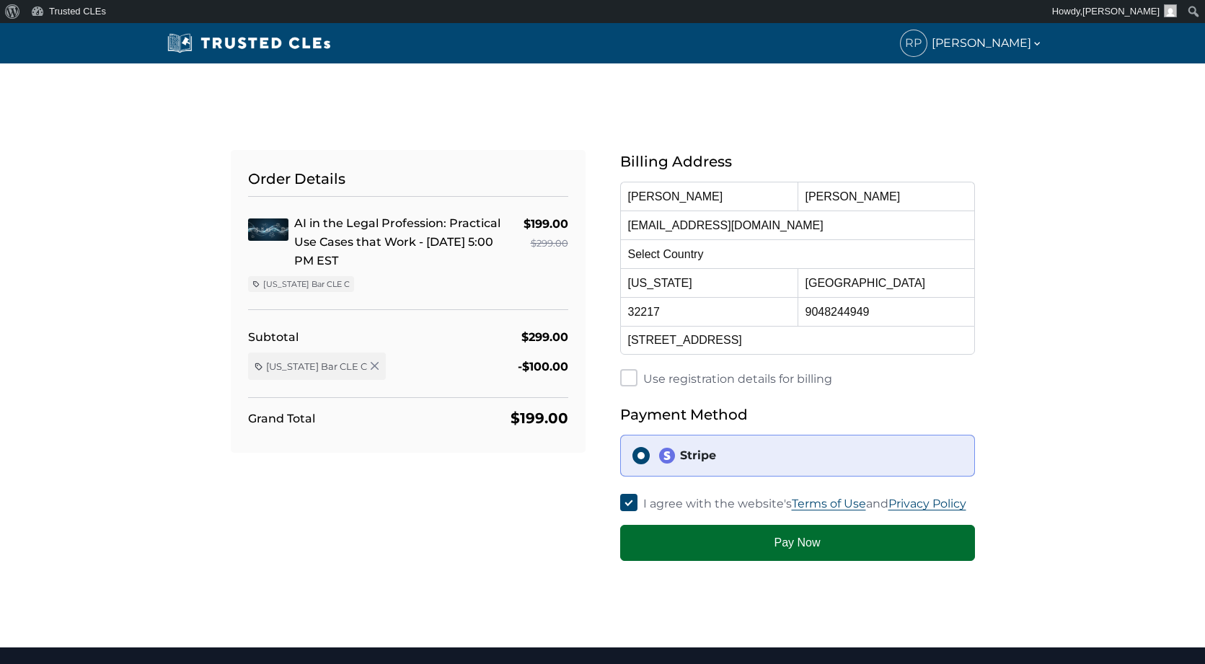
click at [791, 554] on button "Pay Now" at bounding box center [797, 543] width 355 height 36
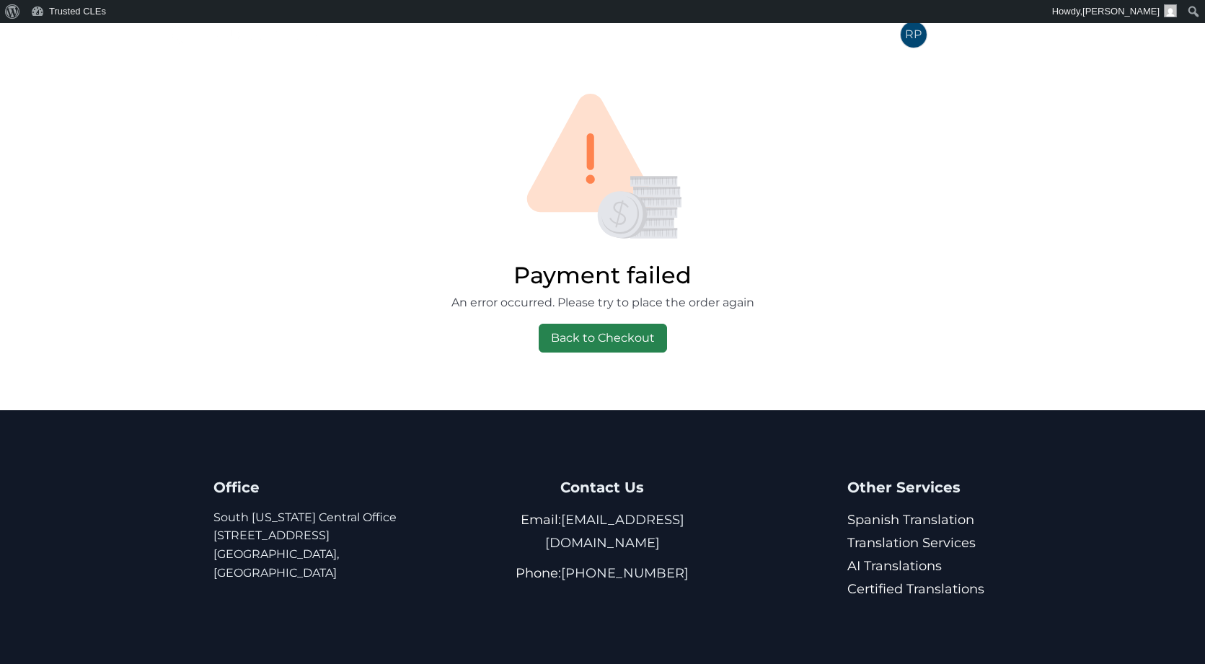
click at [624, 333] on link "Back to Checkout" at bounding box center [603, 338] width 128 height 29
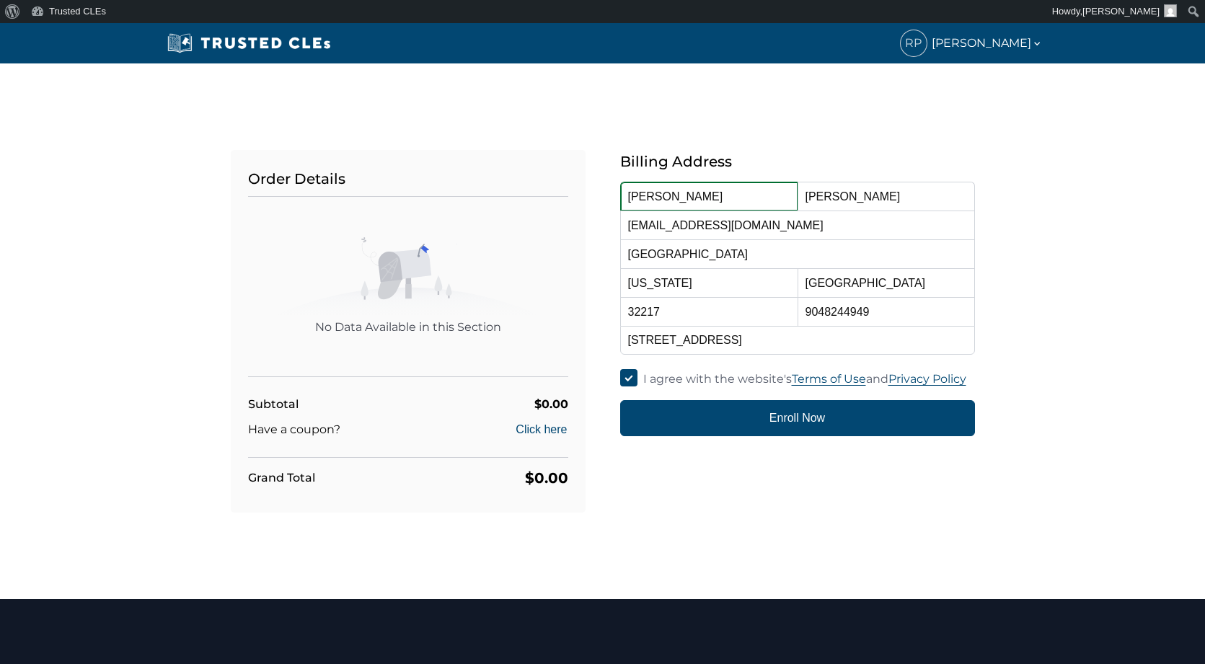
drag, startPoint x: 673, startPoint y: 198, endPoint x: 593, endPoint y: 194, distance: 80.2
click at [593, 194] on div "Order Details No Data Available in this Section Subtotal $0.00 Have a coupon? C…" at bounding box center [602, 313] width 779 height 397
type input "Birgit"
drag, startPoint x: 844, startPoint y: 193, endPoint x: 743, endPoint y: 190, distance: 101.0
click at [743, 190] on div "First Name [PERSON_NAME] Last Name [PERSON_NAME] Email Address [EMAIL_ADDRESS][…" at bounding box center [797, 268] width 355 height 173
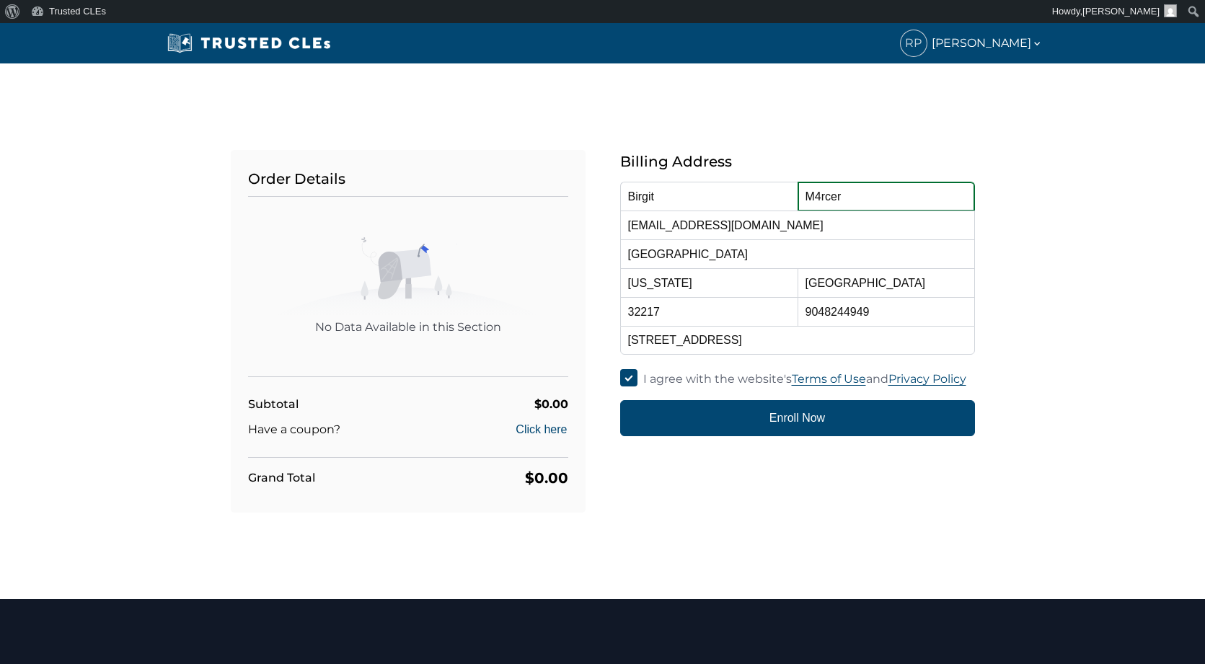
click at [864, 201] on input "M4rcer" at bounding box center [886, 196] width 177 height 29
drag, startPoint x: 806, startPoint y: 195, endPoint x: 704, endPoint y: 188, distance: 102.0
click at [704, 188] on div "First Name [PERSON_NAME] Last Name M4rcer Email Address [EMAIL_ADDRESS][DOMAIN_…" at bounding box center [797, 268] width 355 height 173
type input "[PERSON_NAME]"
click at [1113, 299] on div "Order Details No Data Available in this Section Subtotal $0.00 Have a coupon? C…" at bounding box center [602, 331] width 1205 height 536
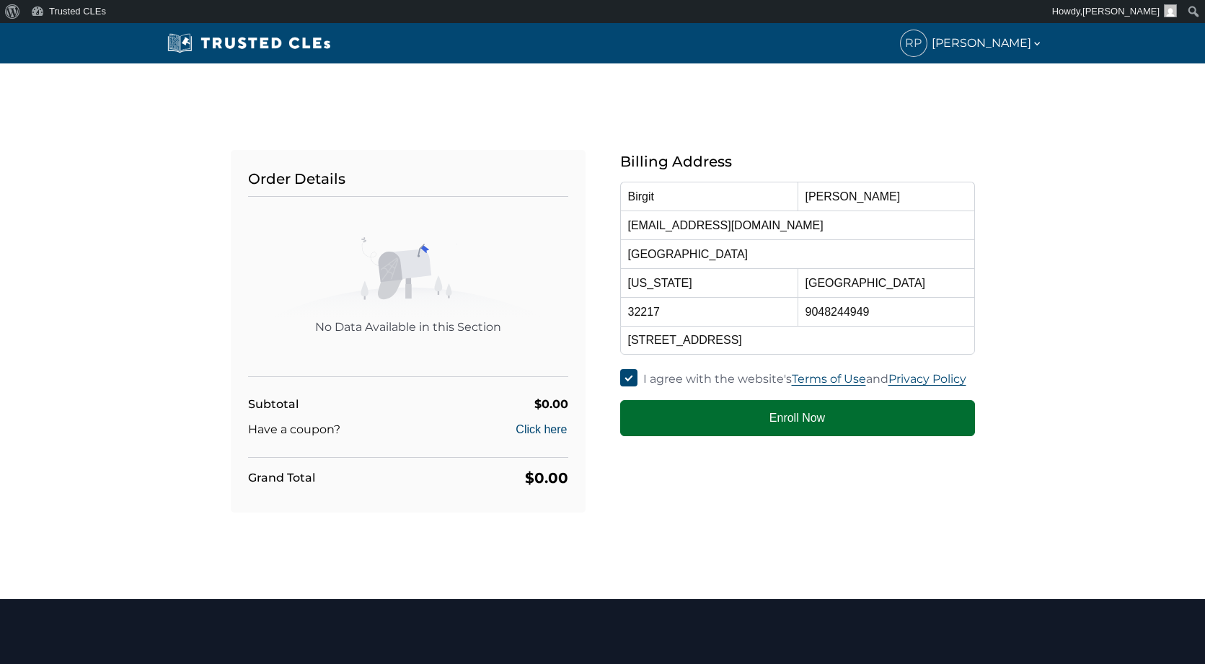
click at [806, 418] on button "Enroll Now" at bounding box center [797, 418] width 355 height 36
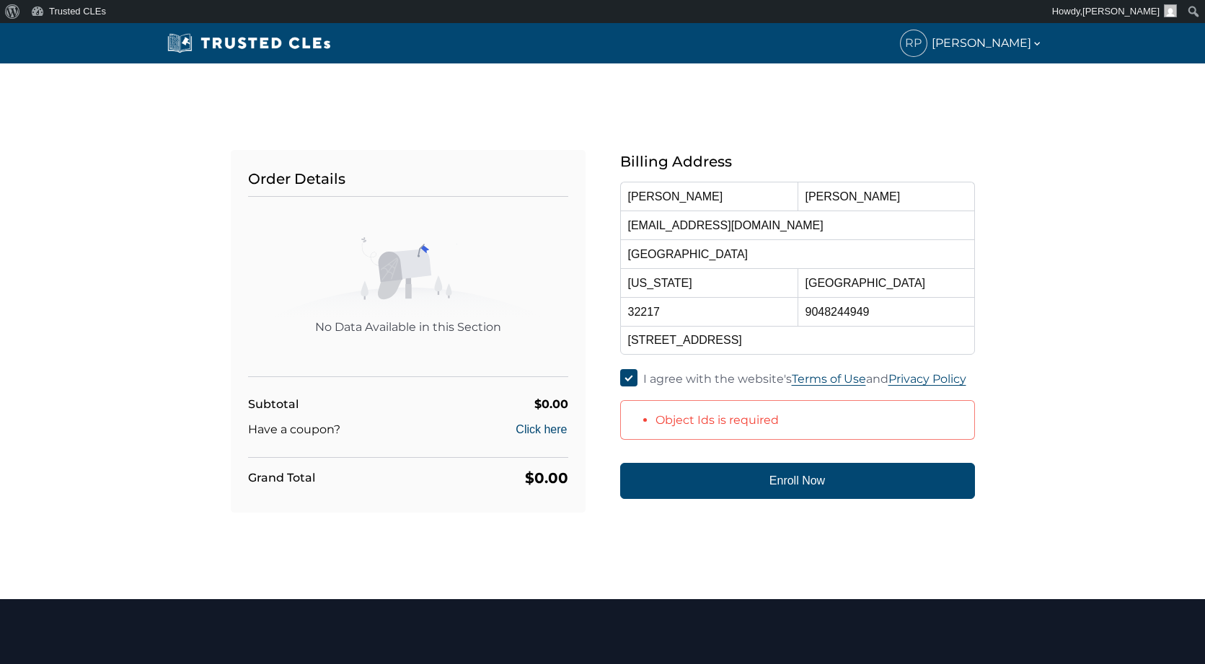
click at [790, 416] on li "Object Ids is required" at bounding box center [801, 419] width 290 height 19
click at [630, 379] on input "I agree with the website's Terms of Use and Privacy Policy" at bounding box center [628, 377] width 17 height 17
click at [631, 376] on input "I agree with the website's Terms of Use and Privacy Policy" at bounding box center [628, 377] width 17 height 17
checkbox input "true"
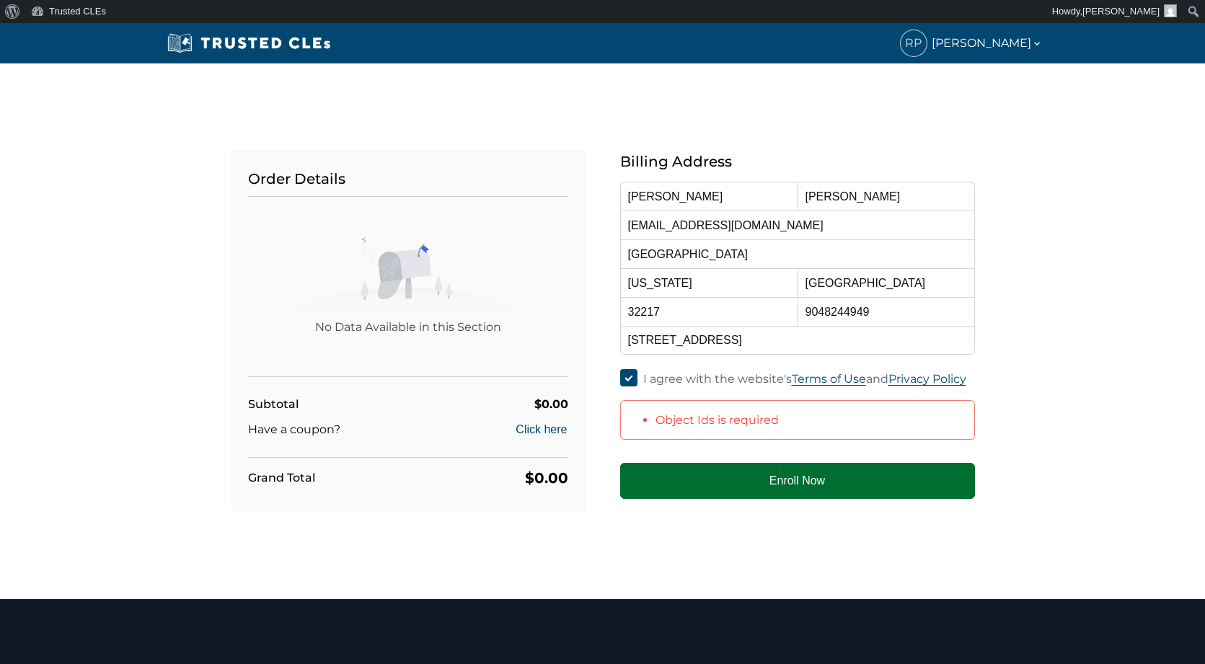
click at [803, 492] on button "Enroll Now" at bounding box center [797, 481] width 355 height 36
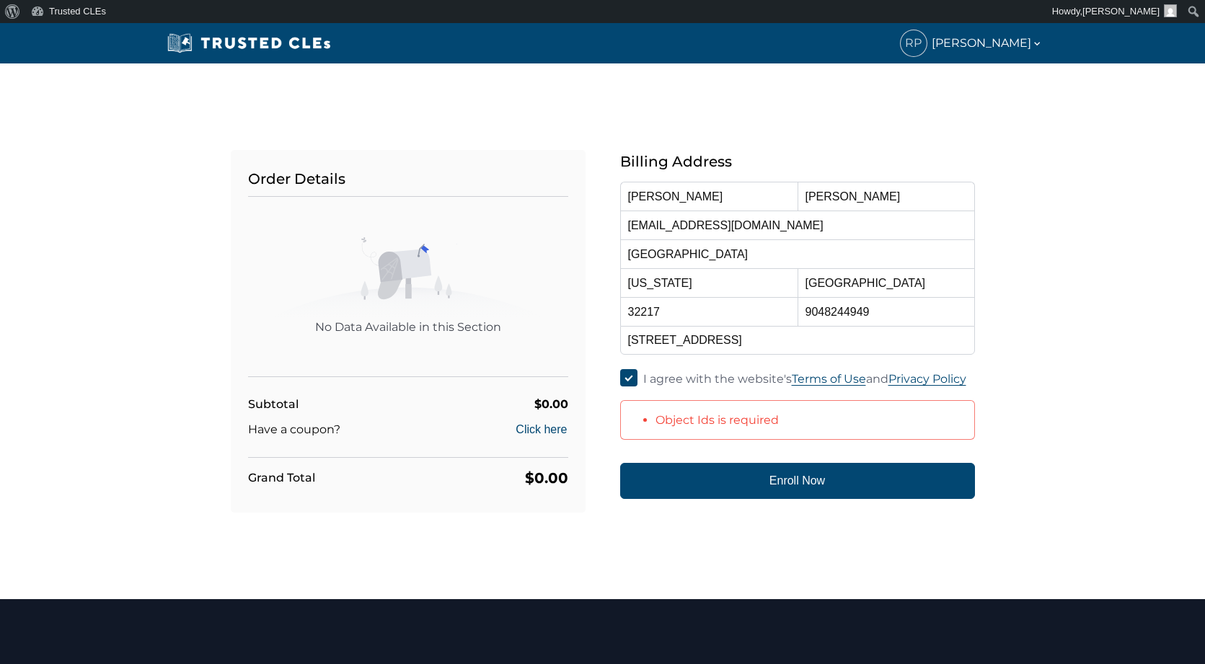
click at [502, 410] on div "Subtotal $0.00" at bounding box center [408, 404] width 320 height 19
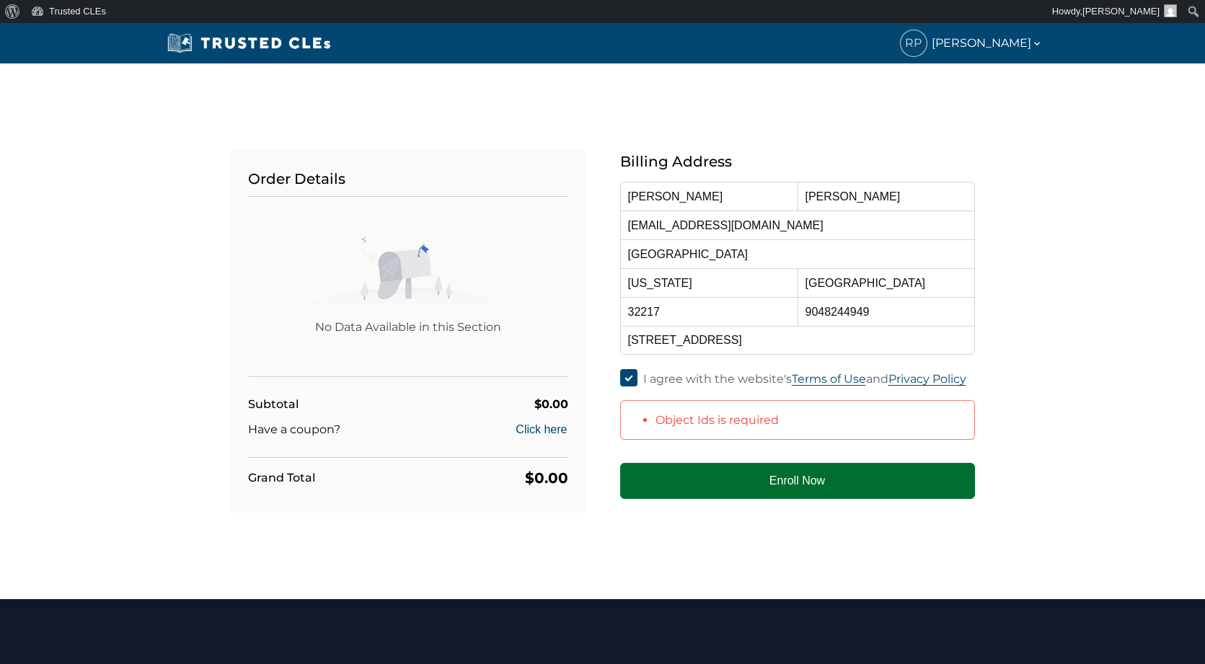
click at [791, 485] on button "Enroll Now" at bounding box center [797, 481] width 355 height 36
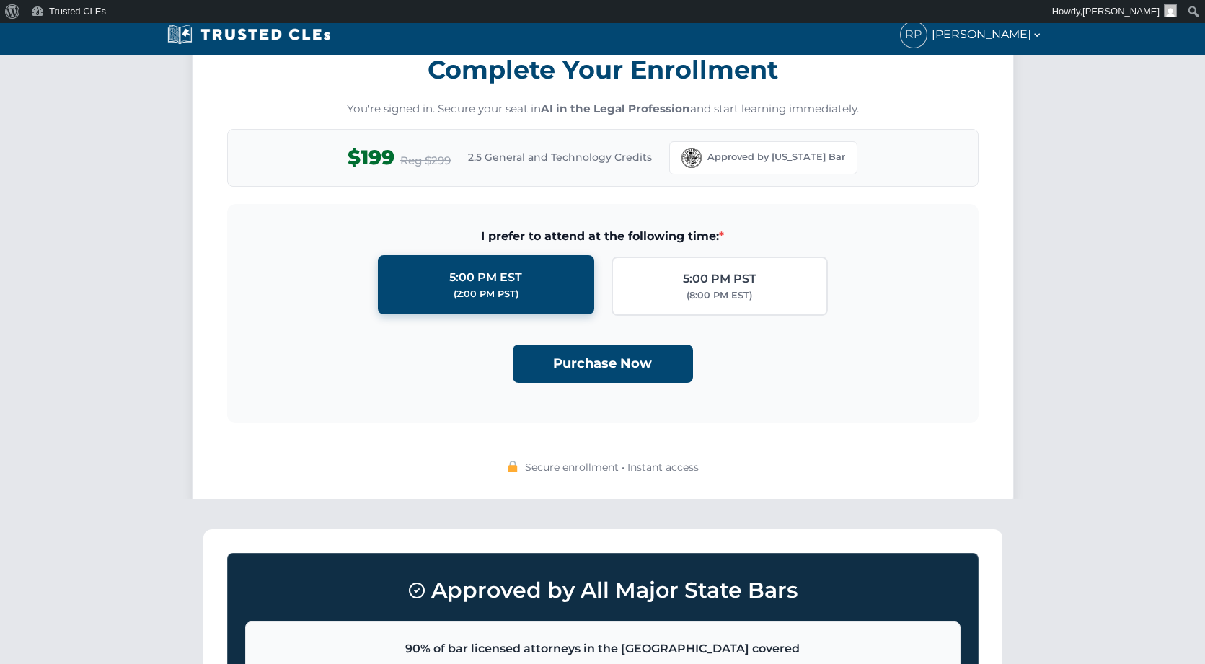
scroll to position [1260, 0]
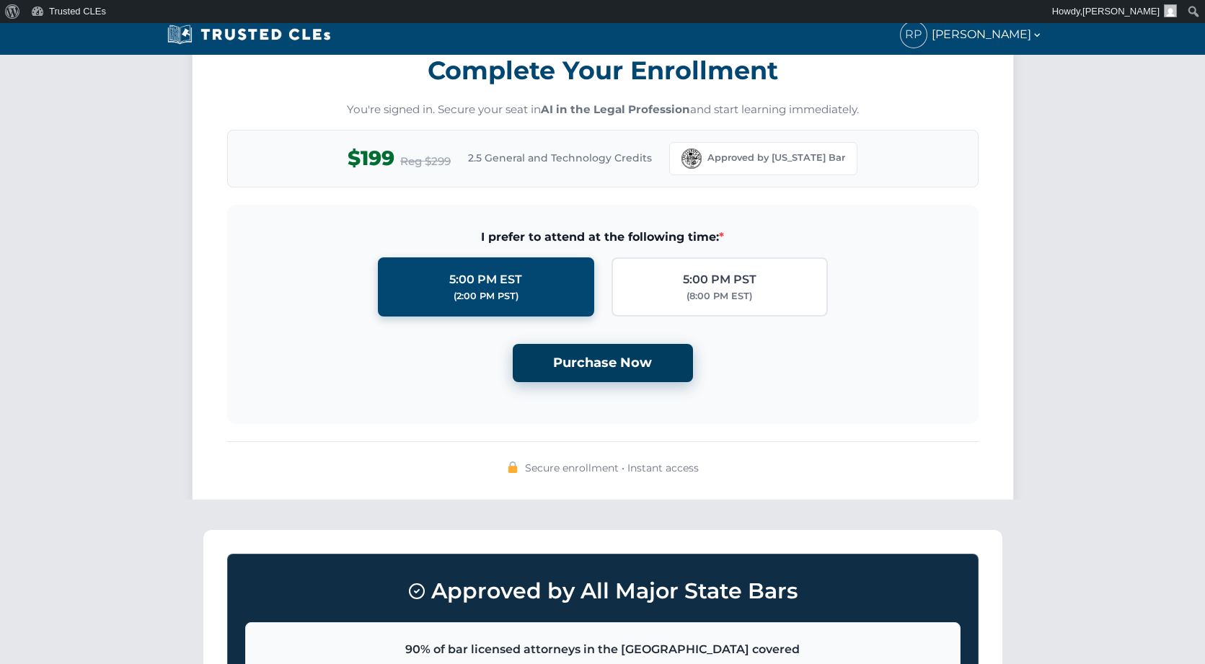
click at [571, 353] on button "Purchase Now" at bounding box center [603, 363] width 180 height 38
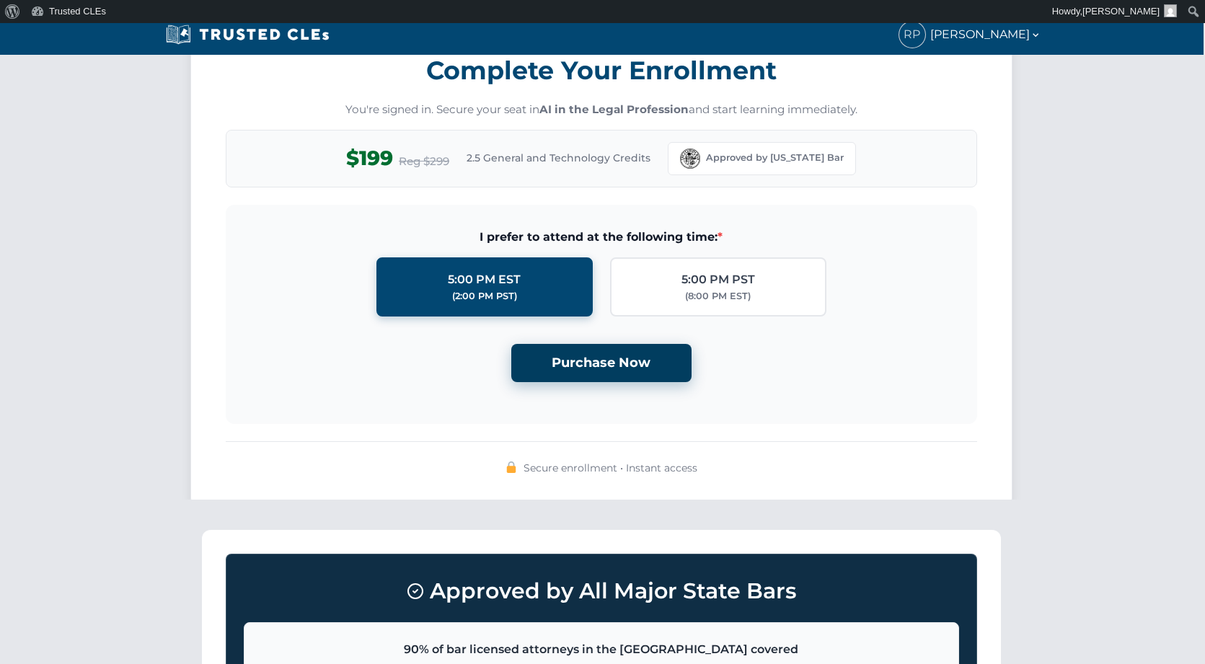
scroll to position [1260, 2]
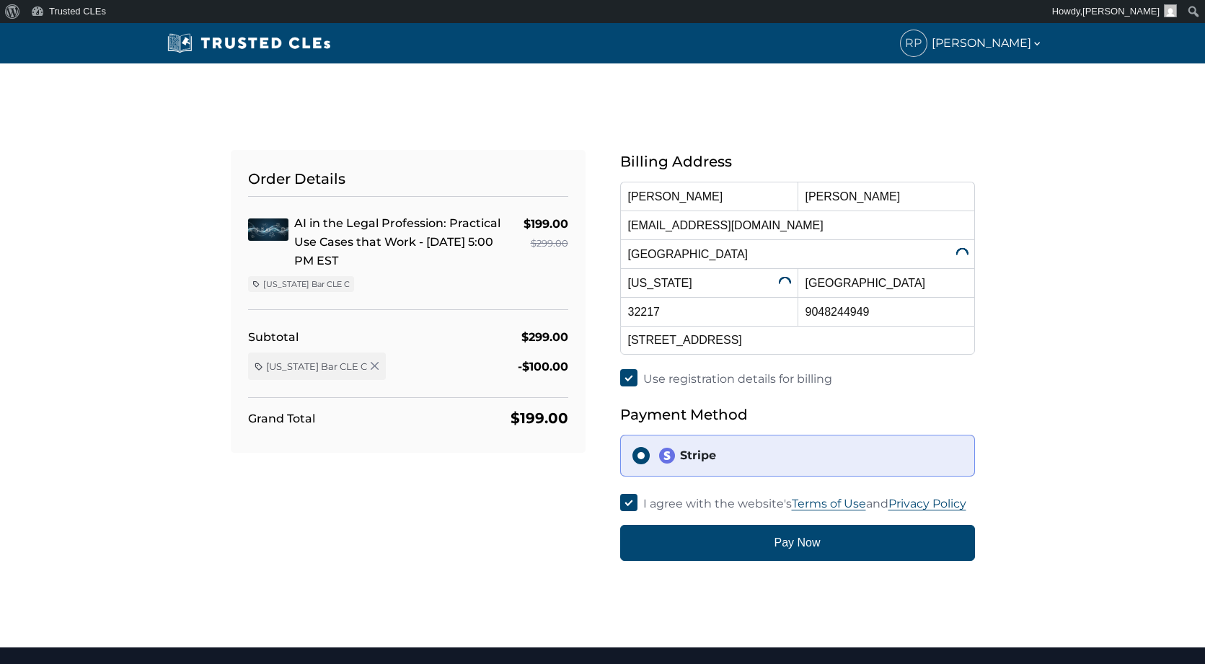
click at [633, 378] on input "Use registration details for billing" at bounding box center [628, 377] width 17 height 17
checkbox input "false"
select select
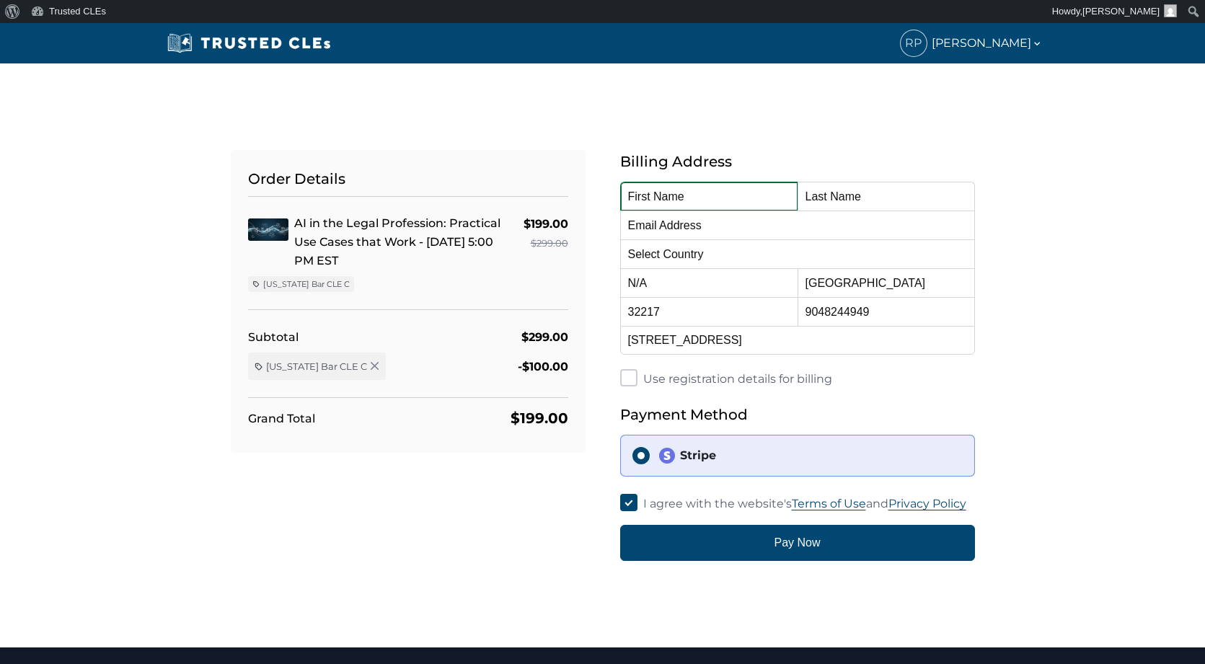
click at [717, 194] on input "text" at bounding box center [708, 196] width 177 height 29
type input "Birgit"
type input "Mercer"
click at [689, 228] on input "email" at bounding box center [797, 225] width 355 height 29
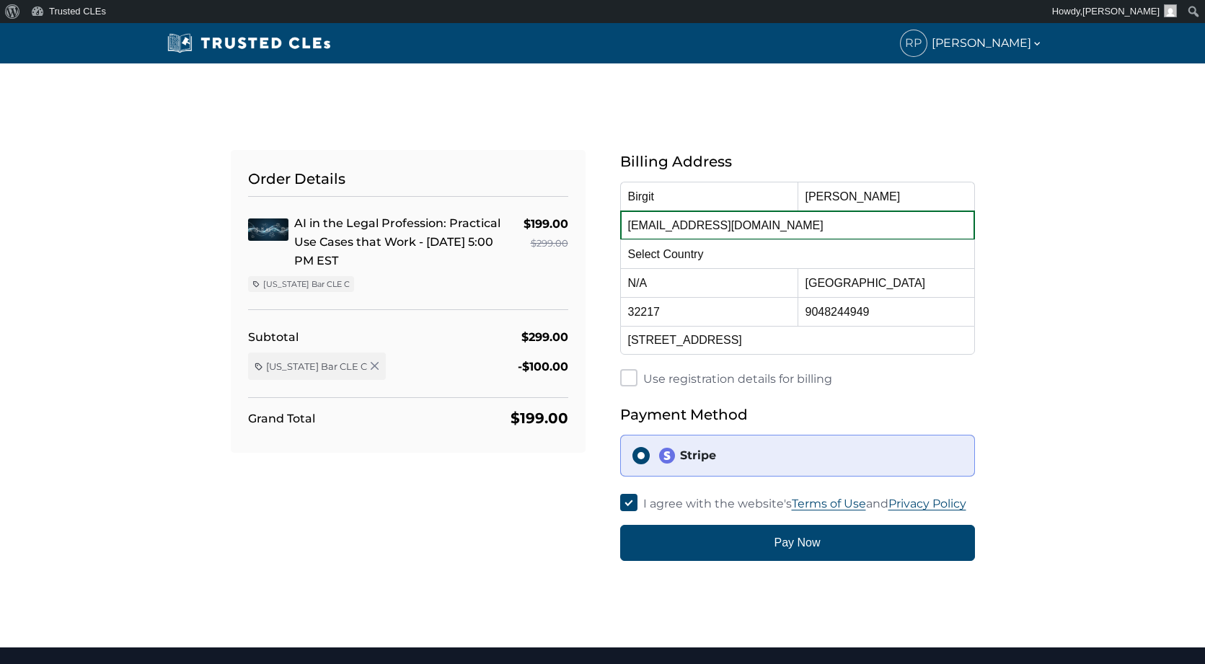
drag, startPoint x: 751, startPoint y: 225, endPoint x: 733, endPoint y: 224, distance: 18.1
click at [733, 224] on input "accounting@mercerfirm.com" at bounding box center [797, 225] width 355 height 29
type input "accounting@mercerkutch.com"
select select "United States"
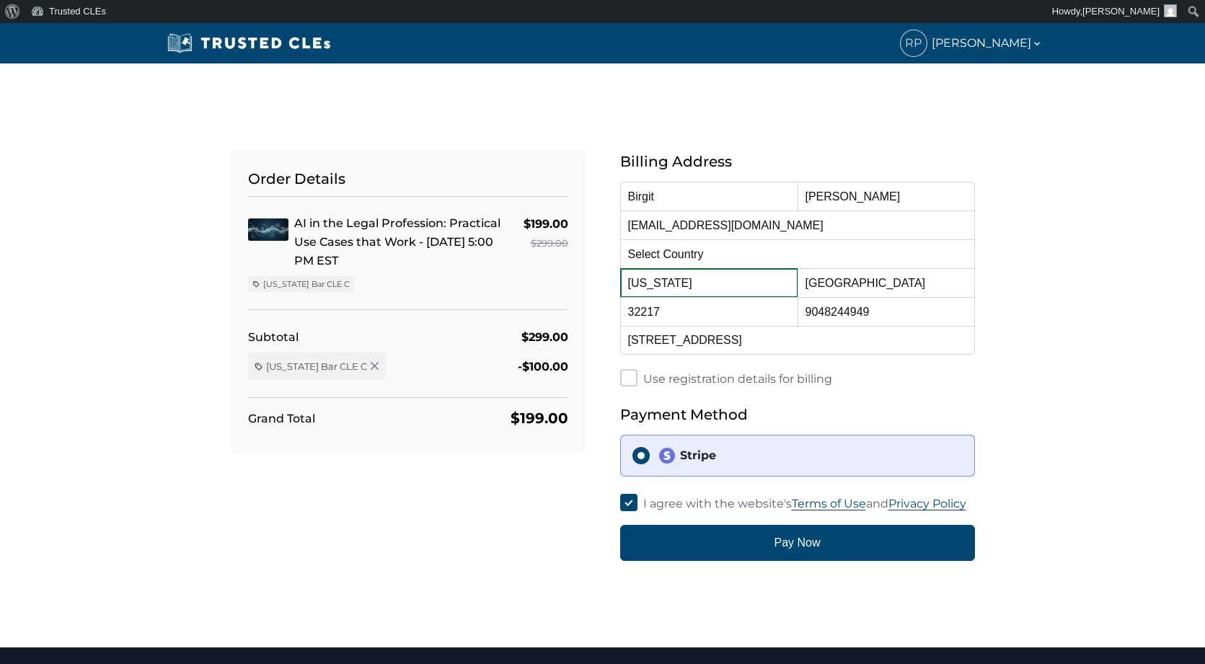
select select "[US_STATE]"
click at [1011, 382] on div "Order Details AI in the Legal Profession: Practical Use Cases that Work - 10/15…" at bounding box center [603, 338] width 952 height 446
click at [630, 376] on input "Use registration details for billing" at bounding box center [628, 377] width 17 height 17
checkbox input "true"
click at [962, 384] on div "Use registration details for billing" at bounding box center [797, 378] width 355 height 19
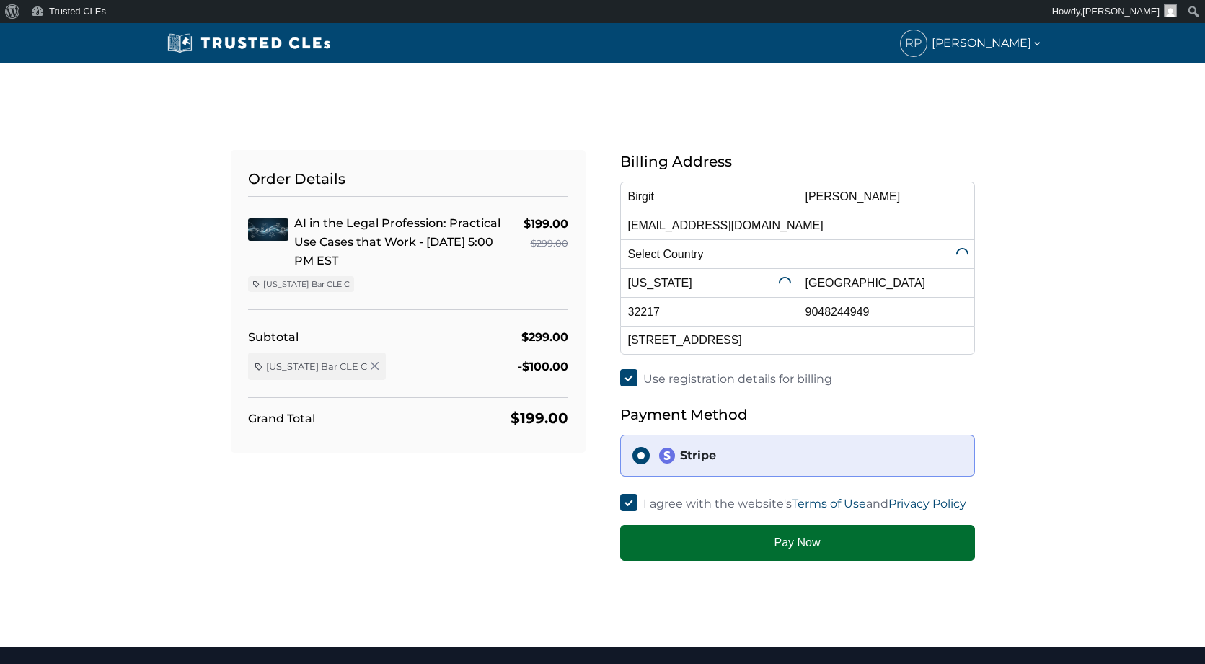
click at [869, 542] on button "Pay Now" at bounding box center [797, 543] width 355 height 36
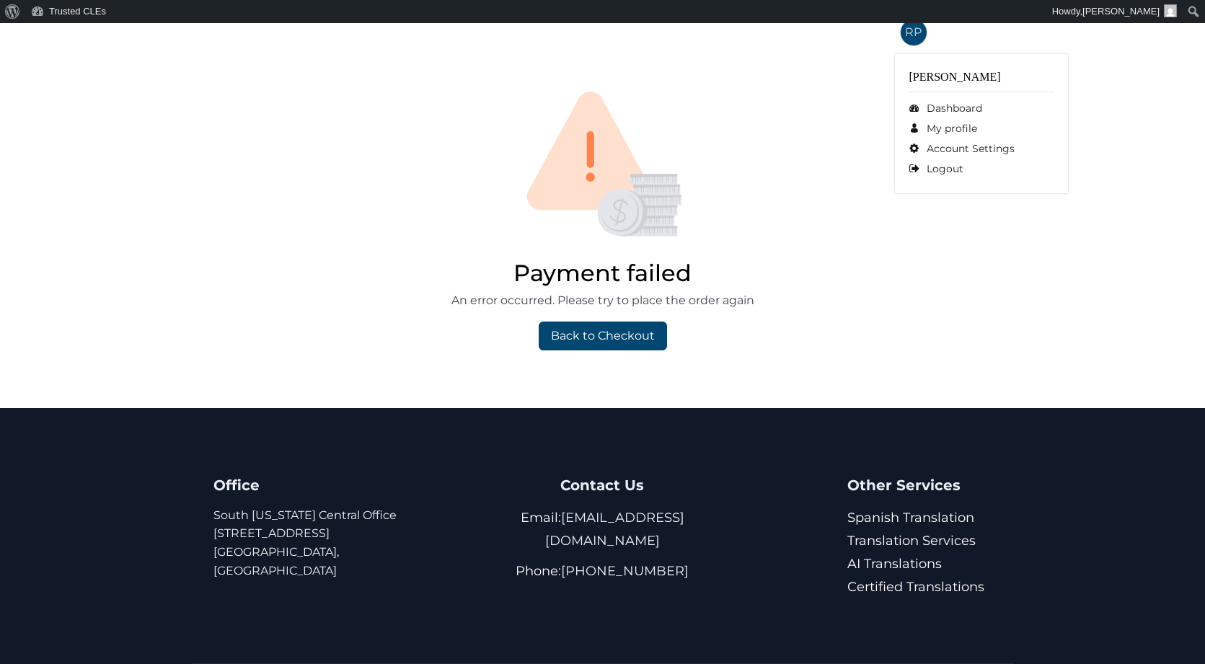
scroll to position [2, 0]
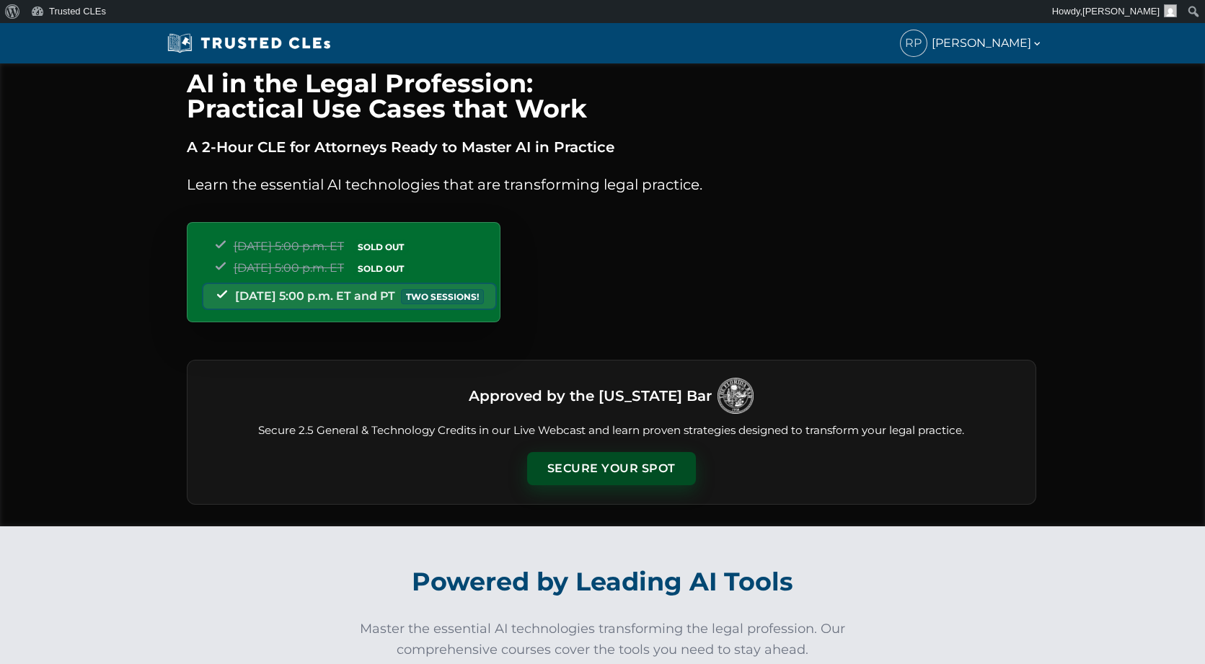
click at [630, 459] on button "Secure Your Spot" at bounding box center [611, 468] width 169 height 33
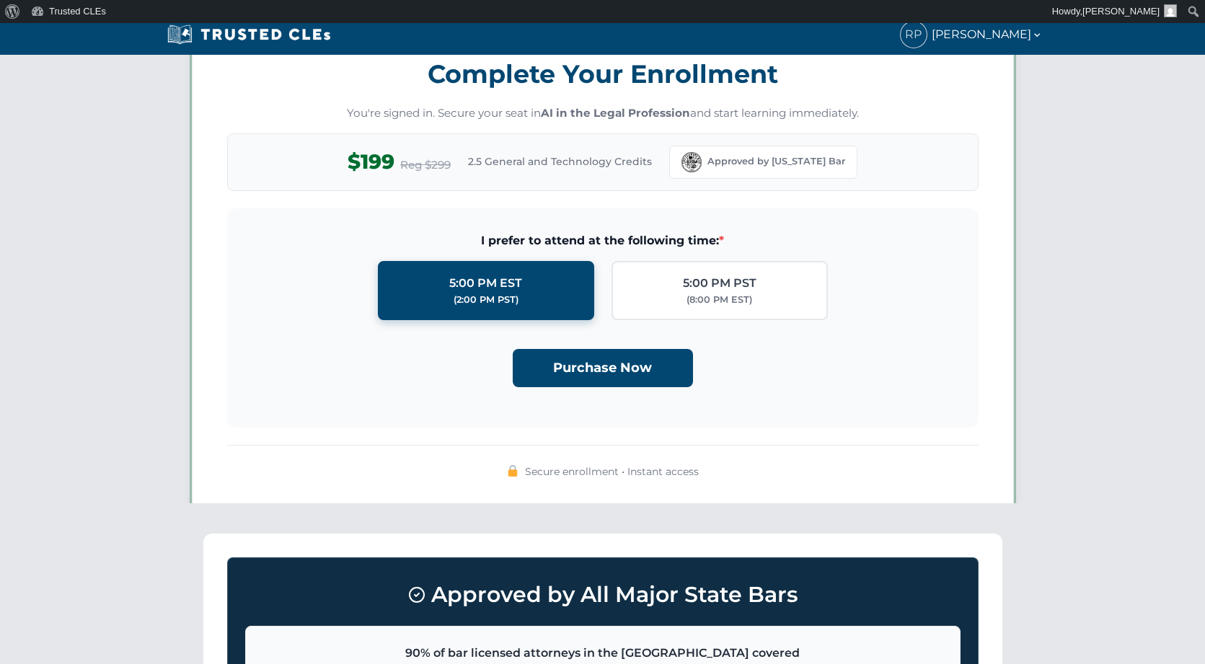
scroll to position [1257, 0]
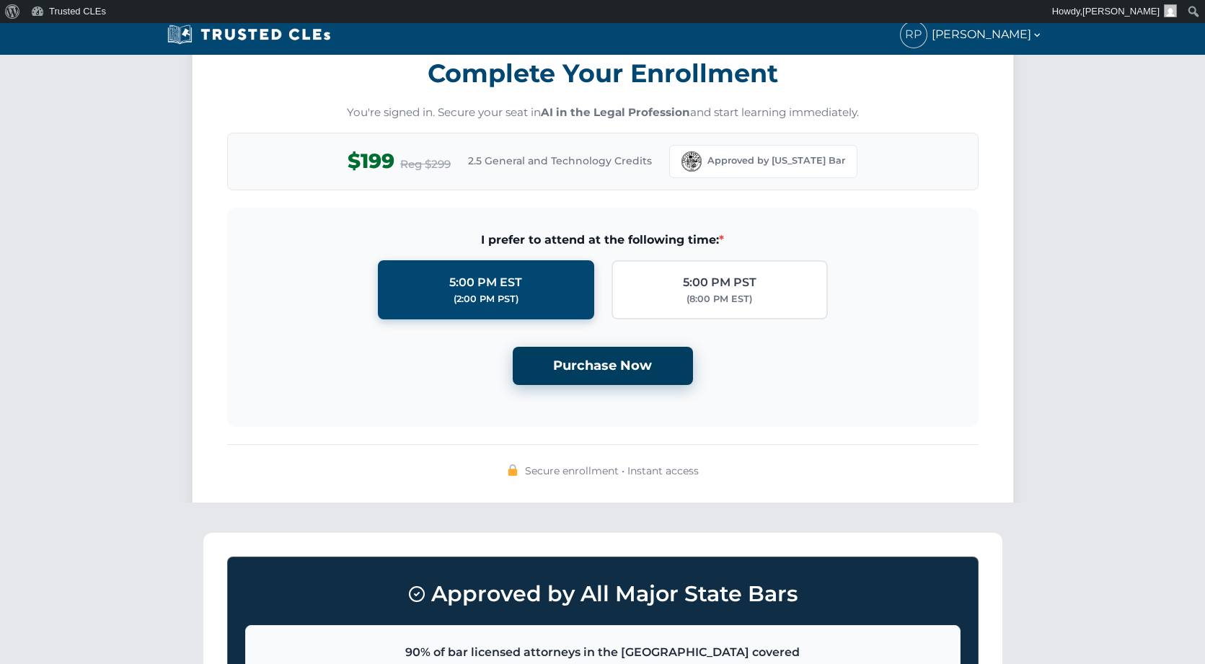
click at [579, 358] on button "Purchase Now" at bounding box center [603, 366] width 180 height 38
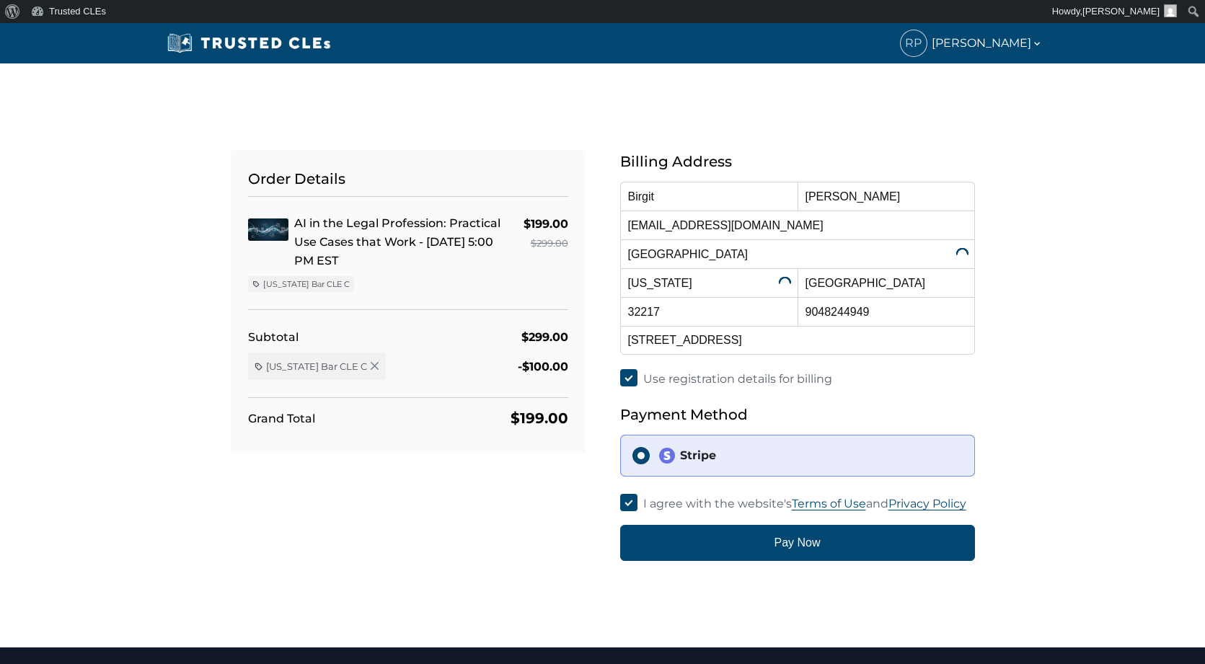
click at [626, 379] on input "Use registration details for billing" at bounding box center [628, 377] width 17 height 17
checkbox input "false"
select select
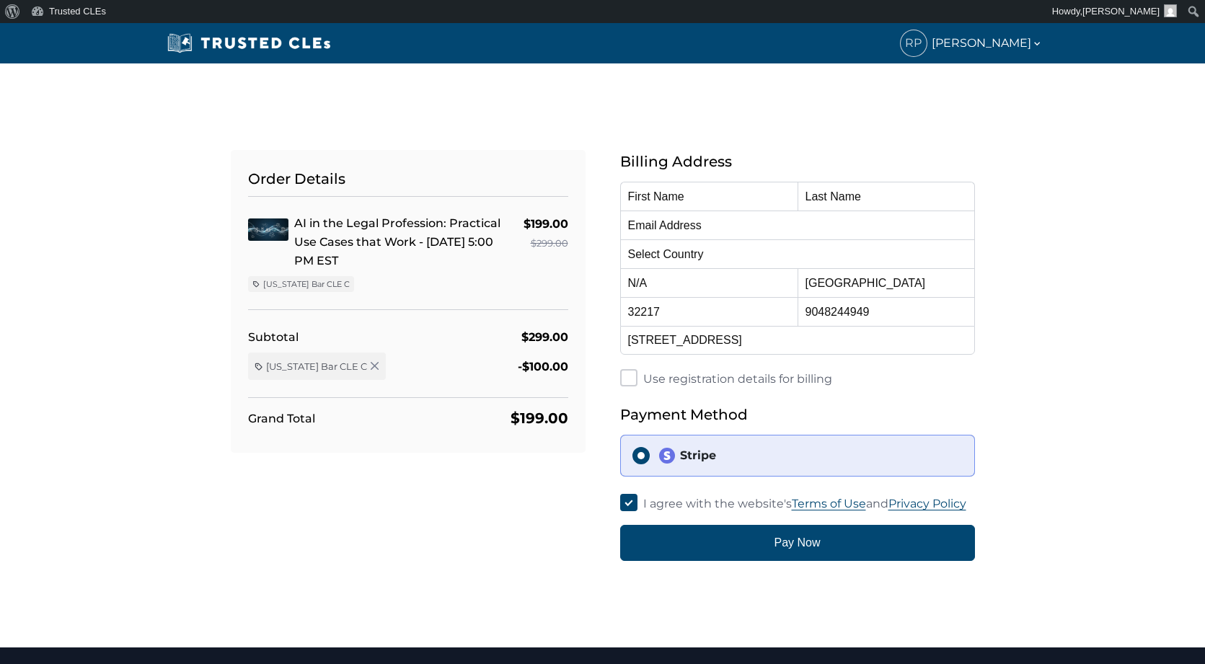
scroll to position [0, 0]
click at [636, 378] on input "Use registration details for billing" at bounding box center [628, 377] width 17 height 17
checkbox input "true"
type input "Rhys"
type input "Pollock"
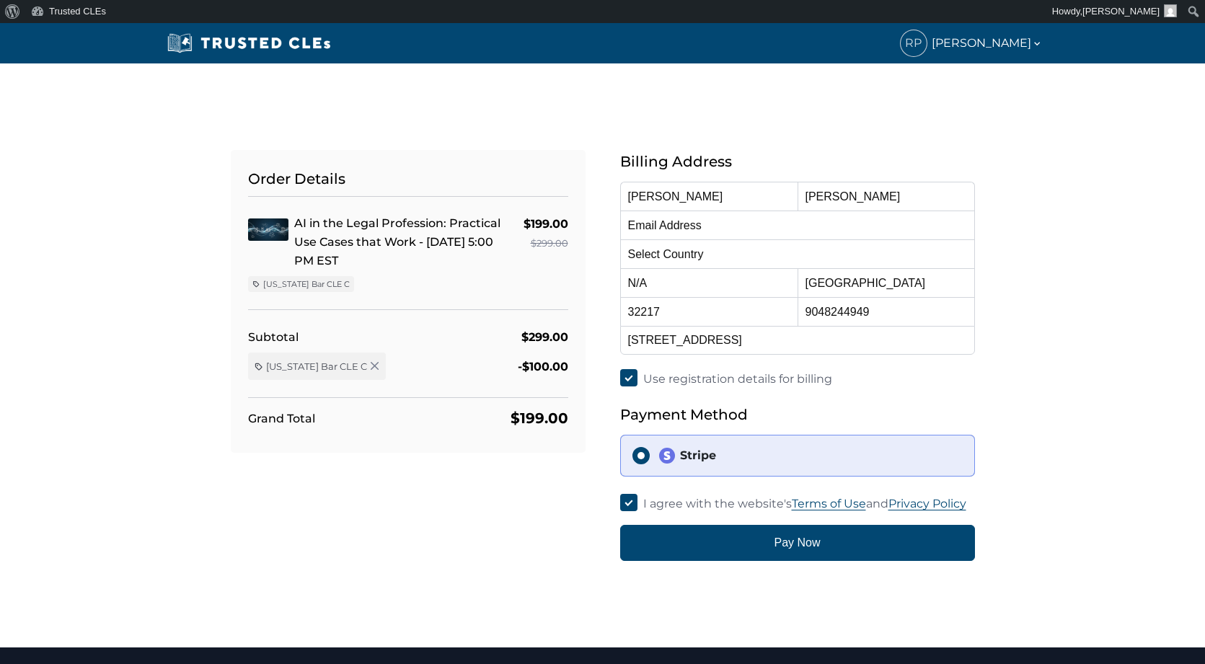
type input "noreply3@mercerfirm.com"
select select "United States"
select select "Florida"
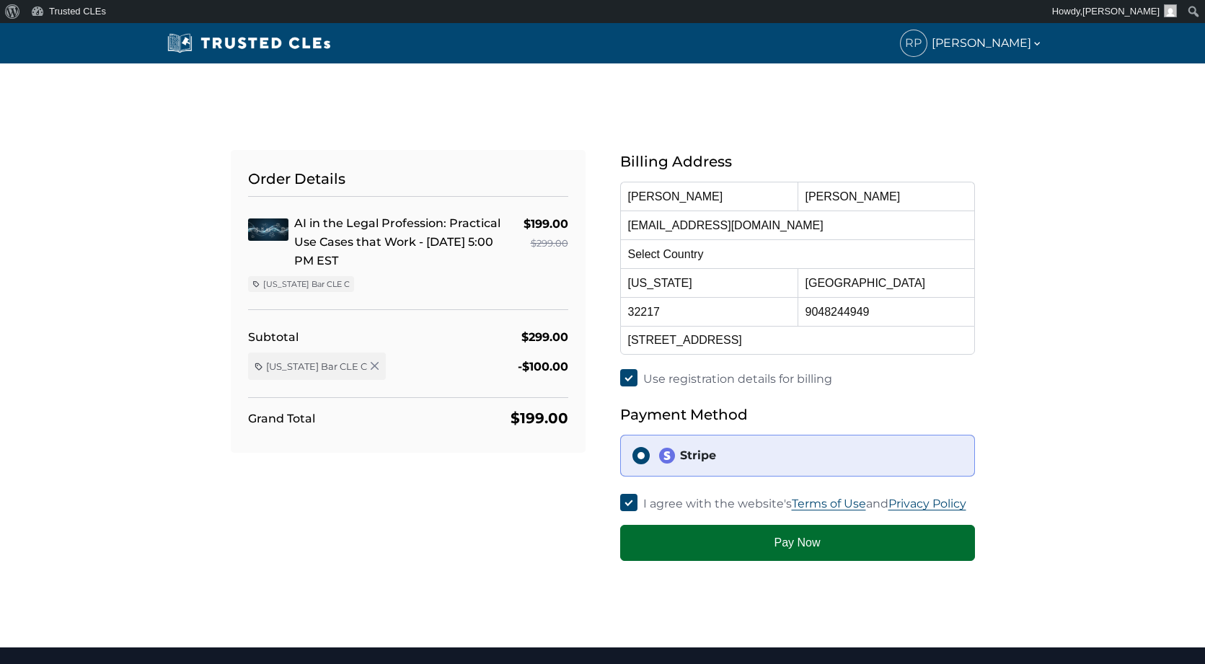
click at [808, 545] on button "Pay Now" at bounding box center [797, 543] width 355 height 36
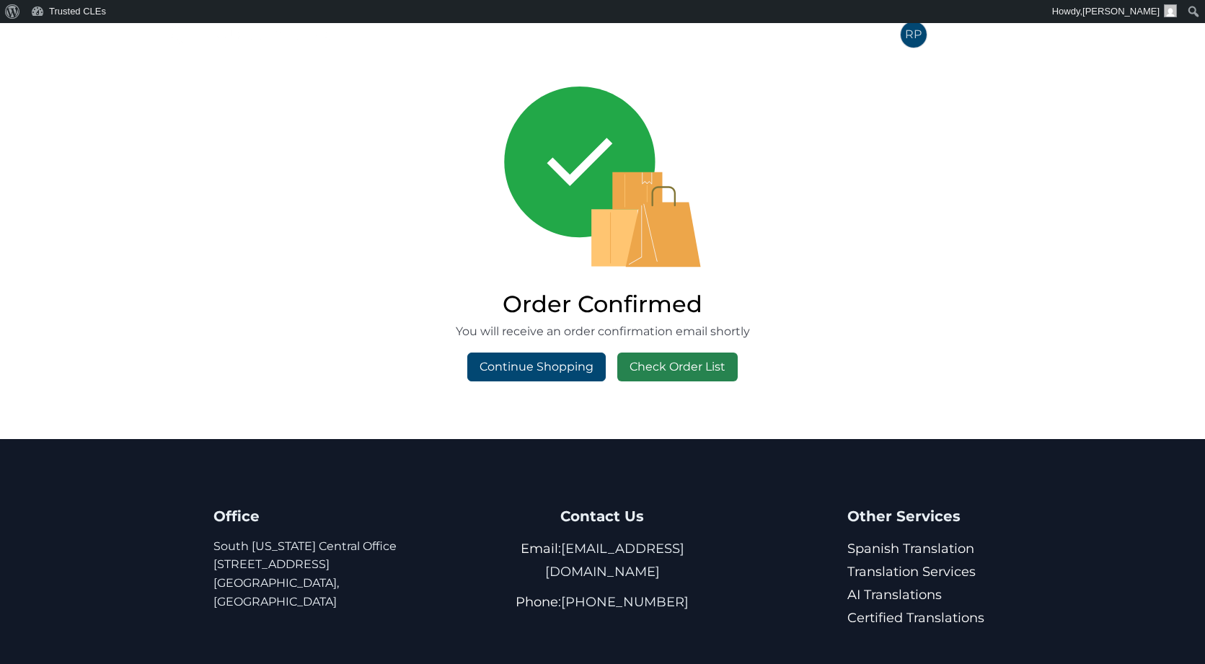
click at [708, 364] on link "Check Order List" at bounding box center [677, 367] width 120 height 29
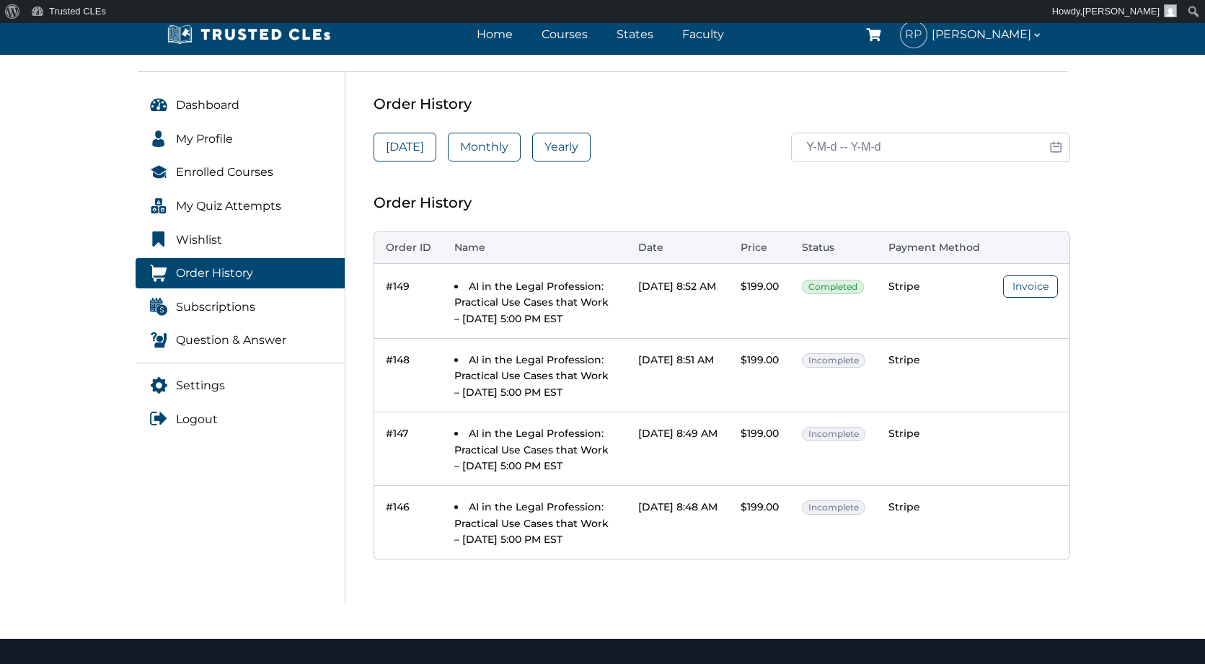
scroll to position [146, 0]
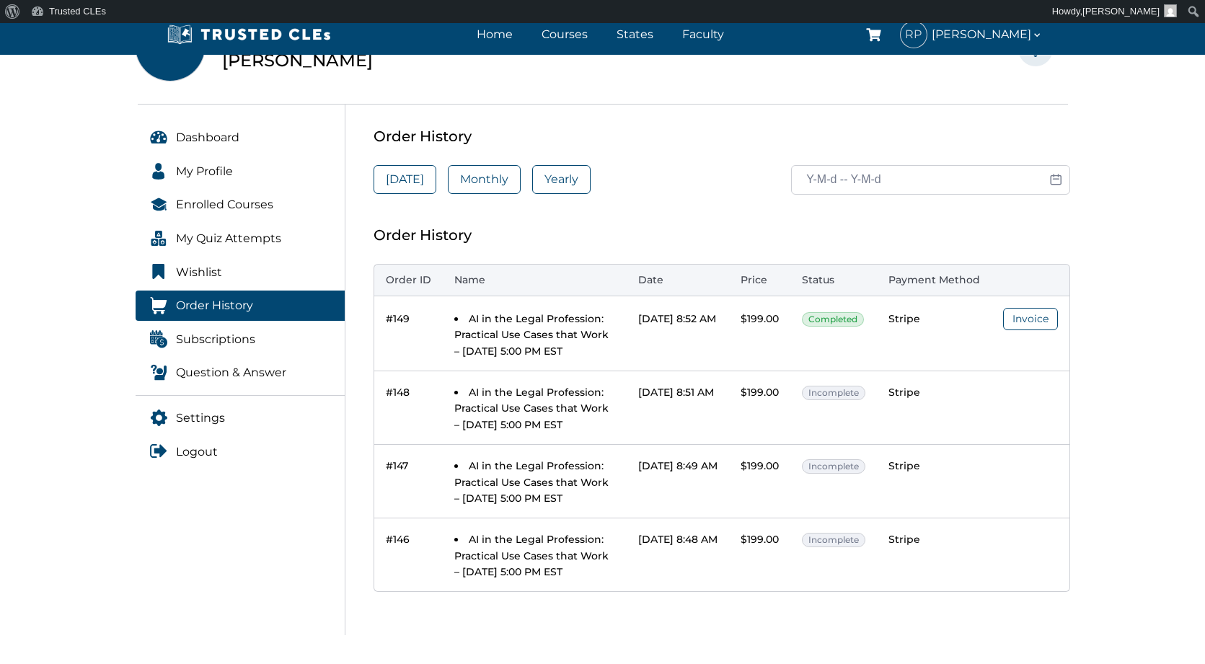
click at [566, 325] on li "AI in the Legal Profession: Practical Use Cases that Work – [DATE] 5:00 PM EST" at bounding box center [534, 335] width 161 height 48
click at [1023, 315] on link "Invoice" at bounding box center [1030, 319] width 55 height 22
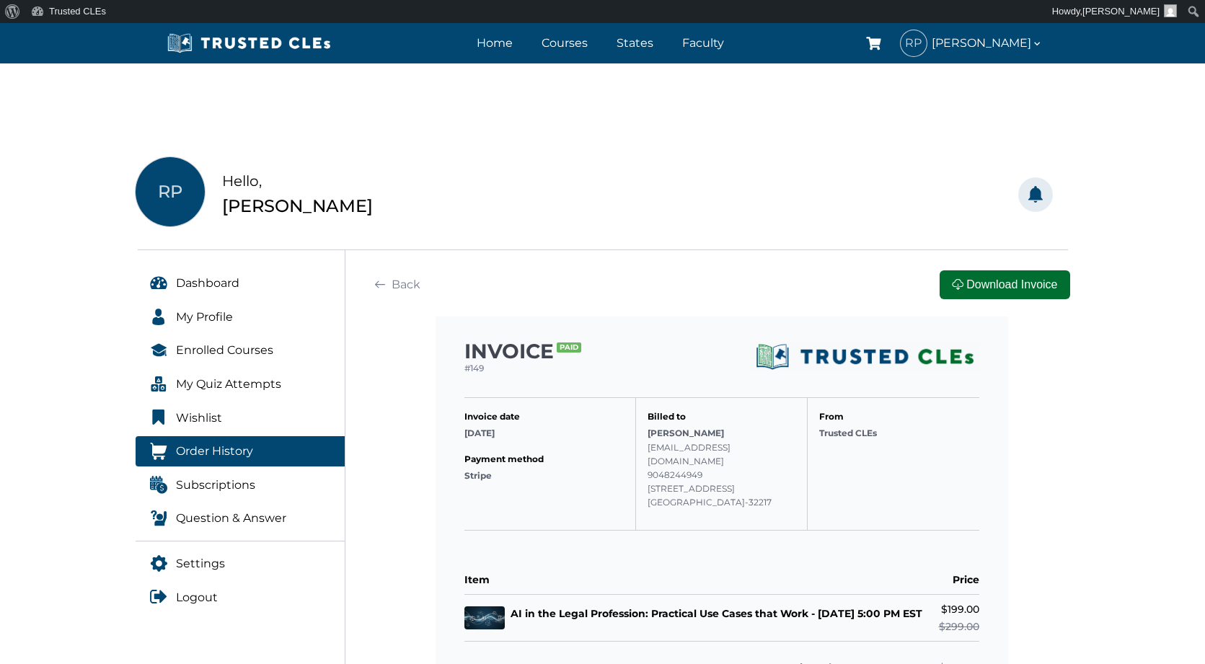
click at [1024, 280] on button "Download Invoice" at bounding box center [1005, 284] width 130 height 29
click at [640, 179] on div "Notifications [PERSON_NAME] as Read [PERSON_NAME] as Unread No Notifications Ye…" at bounding box center [841, 194] width 476 height 75
